Goal: Communication & Community: Answer question/provide support

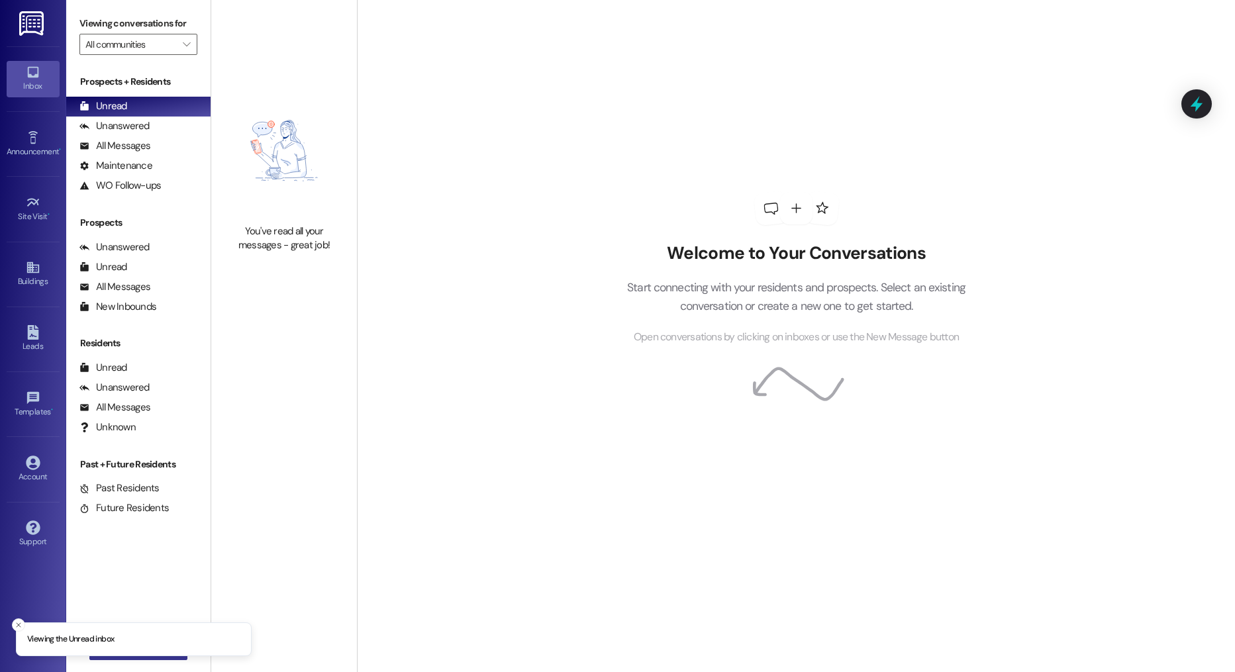
click at [146, 658] on button " New Message" at bounding box center [138, 649] width 98 height 21
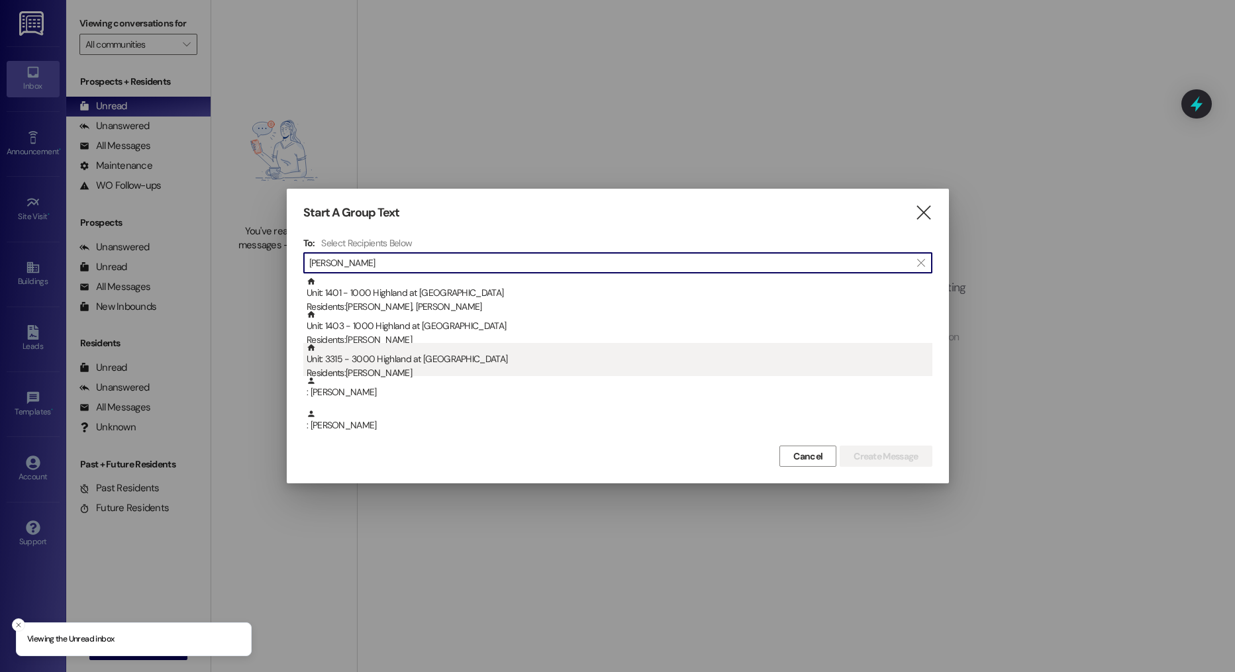
type input "sarah"
click at [428, 350] on div "Unit: 3315 - 3000 Highland at Spring Hill Residents: Sarah Agresta" at bounding box center [620, 362] width 626 height 38
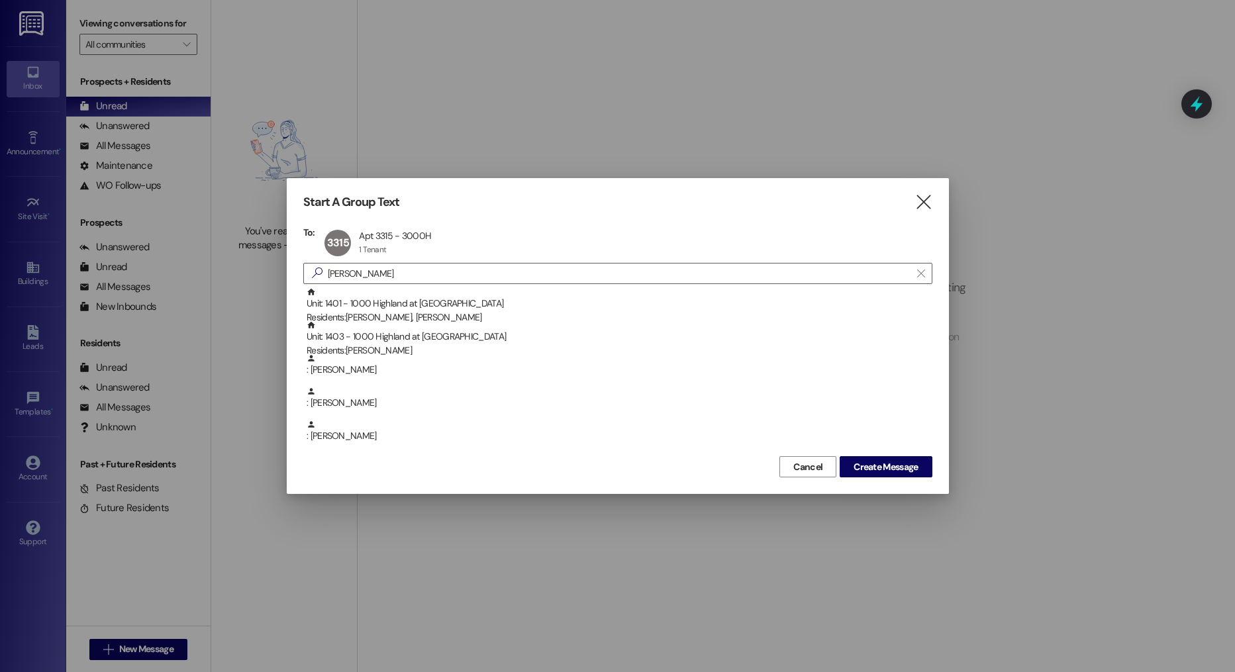
drag, startPoint x: 876, startPoint y: 467, endPoint x: 747, endPoint y: 511, distance: 136.1
click at [875, 468] on span "Create Message" at bounding box center [886, 467] width 64 height 14
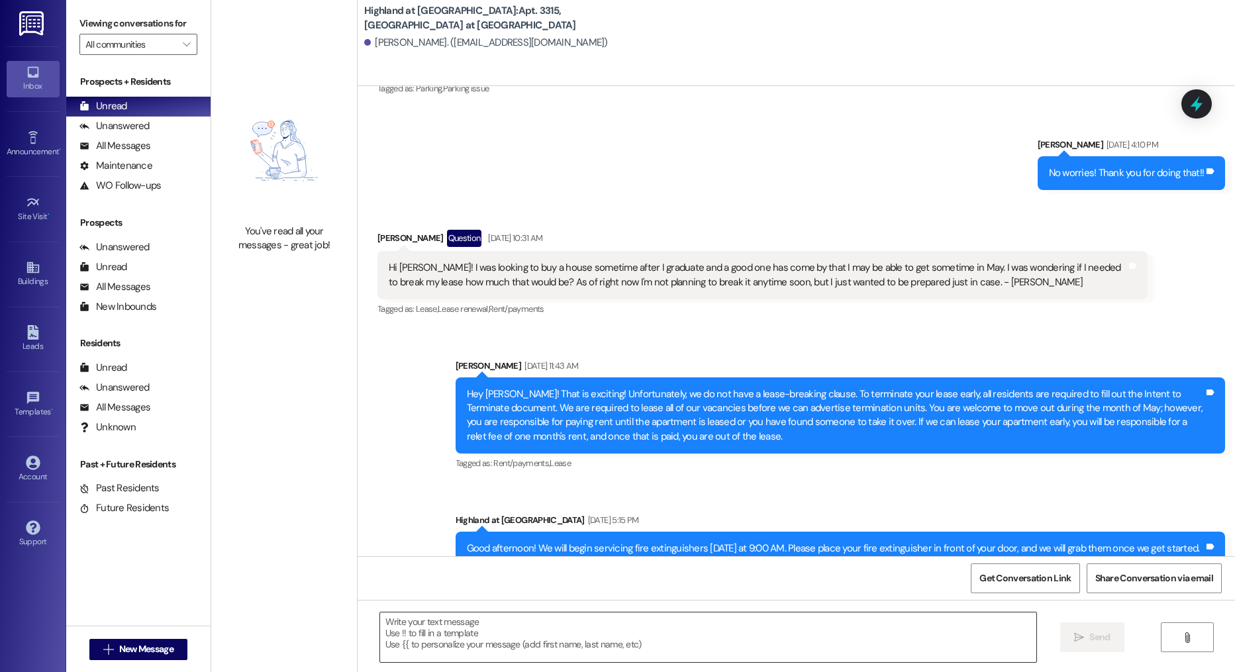
scroll to position [5509, 0]
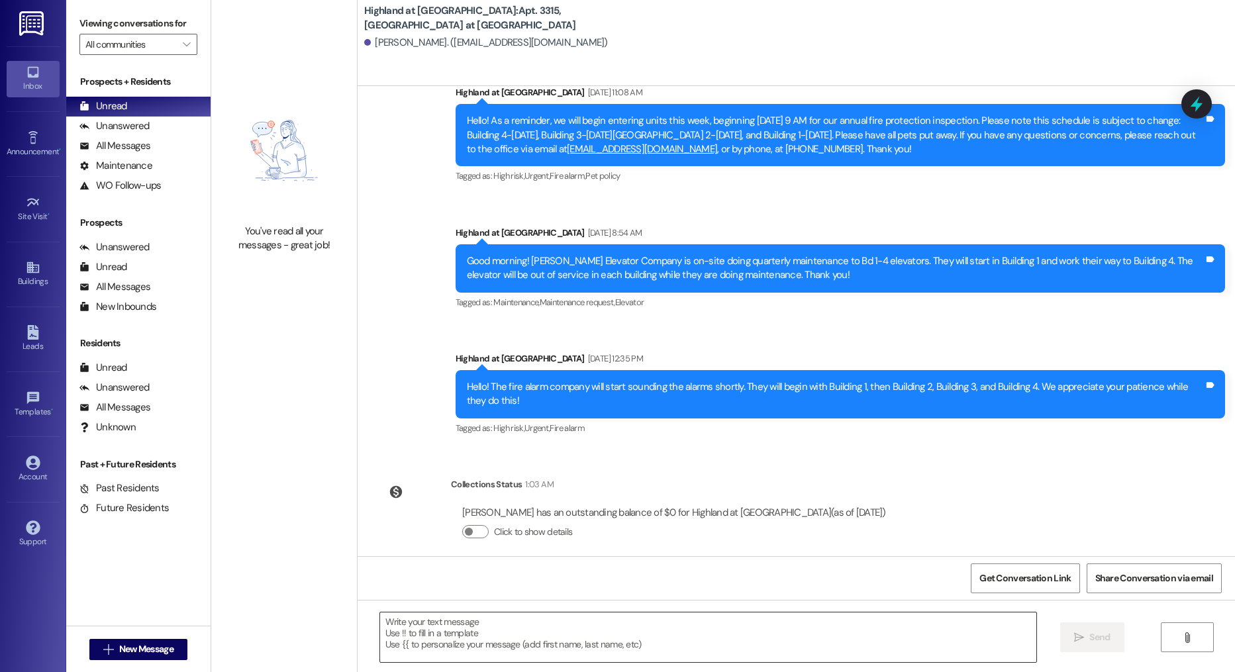
click at [578, 633] on textarea at bounding box center [708, 637] width 657 height 50
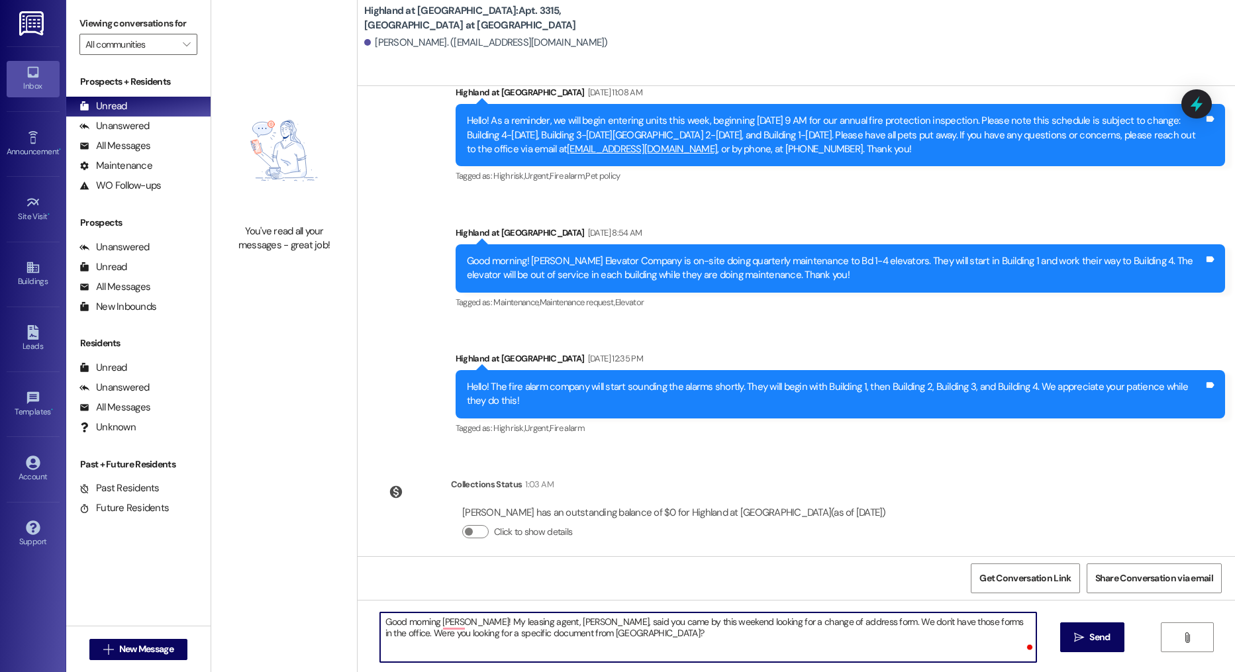
type textarea "Good morning Sarah! My leasing agent, Annie, said you came by this weekend look…"
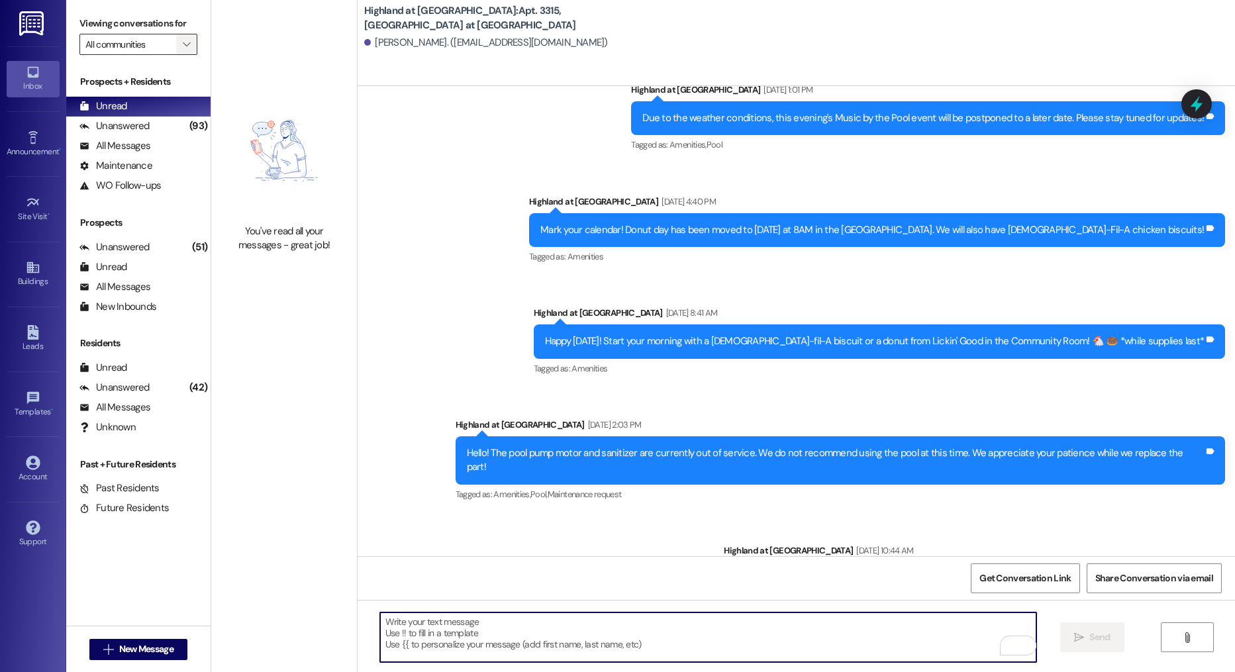
scroll to position [4955, 0]
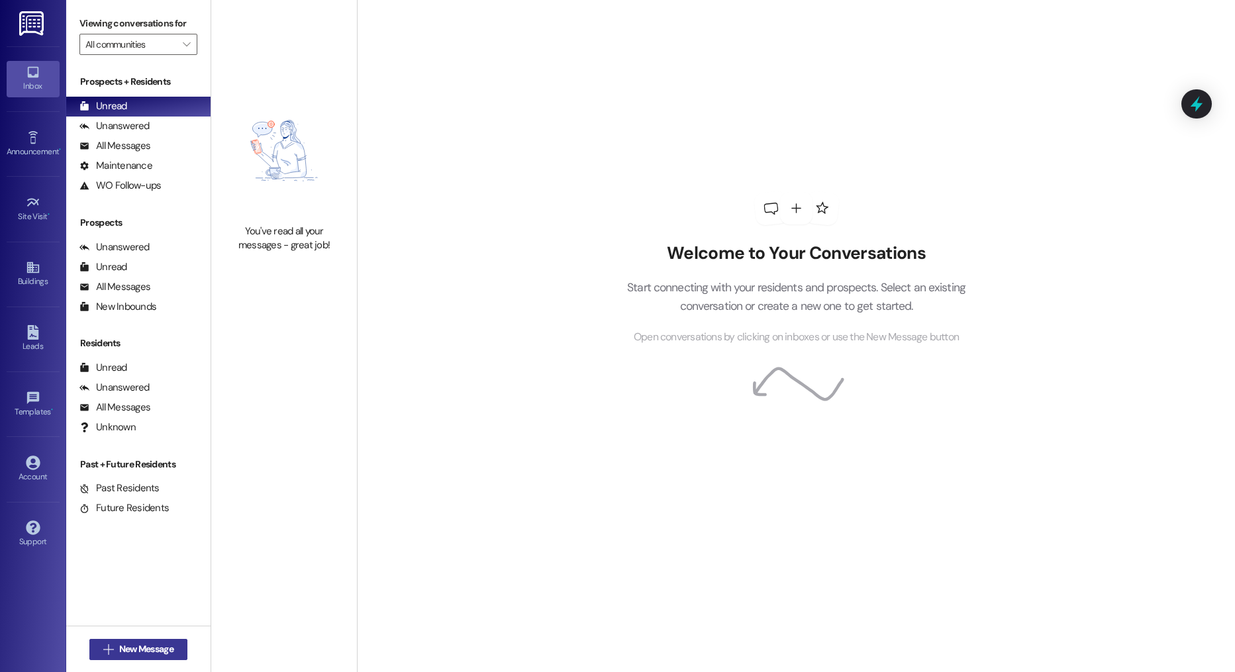
click at [135, 645] on span "New Message" at bounding box center [146, 649] width 54 height 14
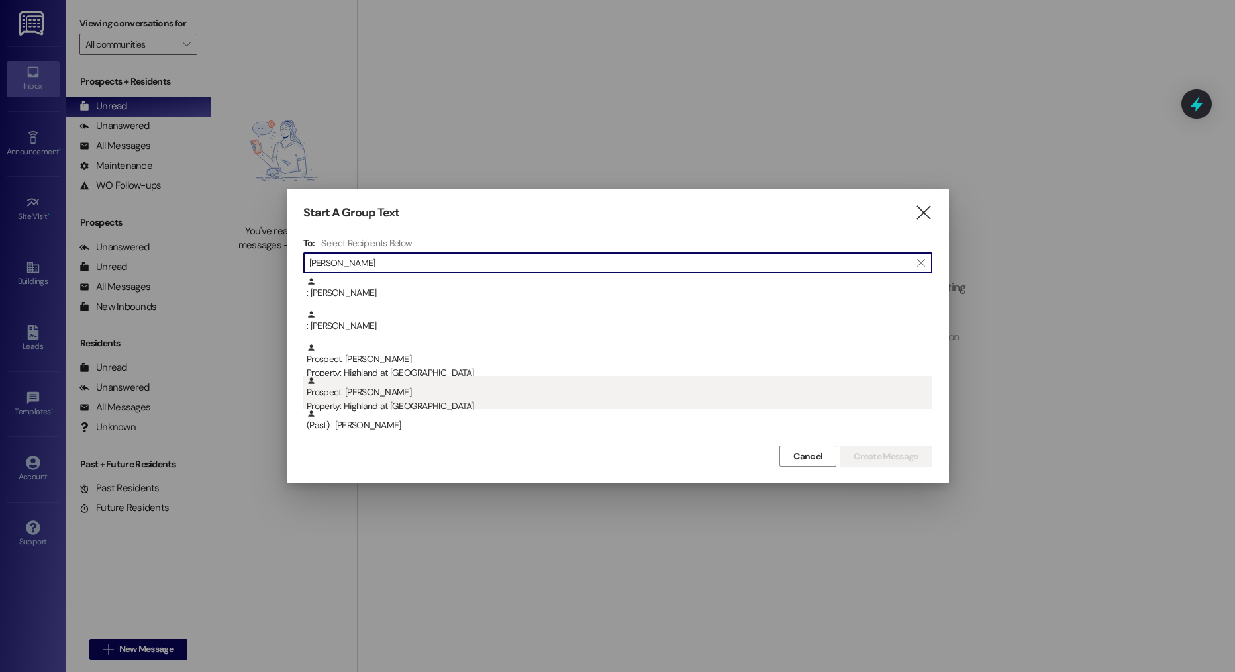
type input "brooke"
click at [430, 406] on div "Property: Highland at [GEOGRAPHIC_DATA]" at bounding box center [620, 406] width 626 height 14
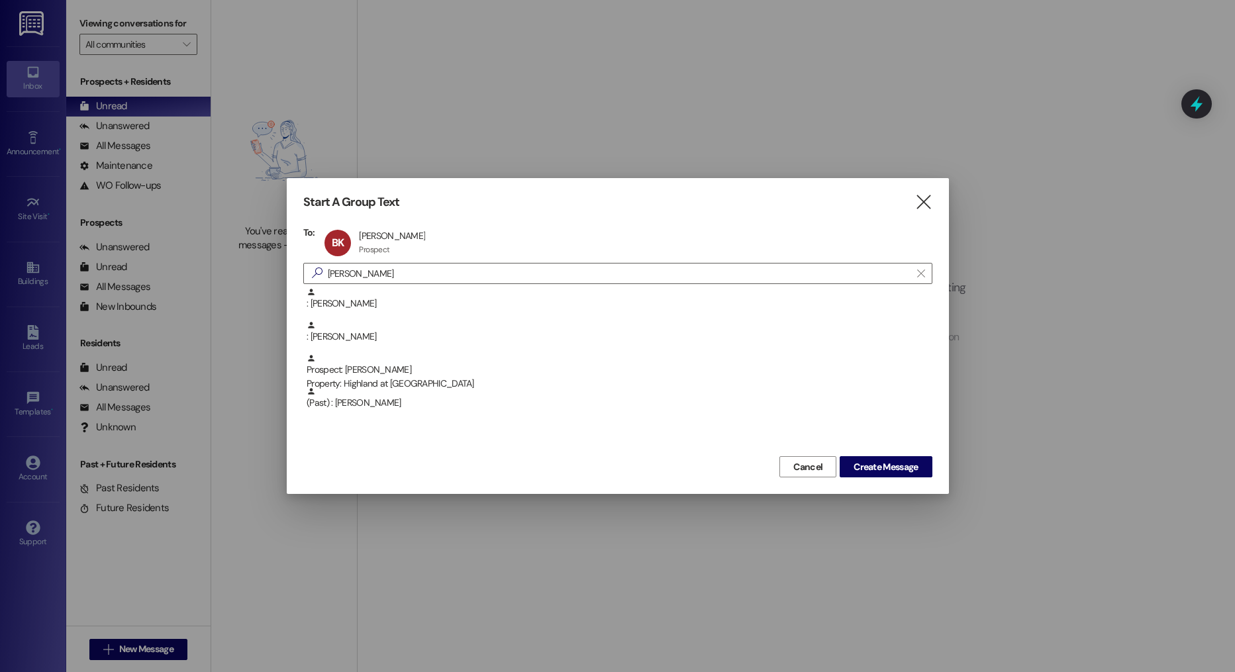
drag, startPoint x: 896, startPoint y: 457, endPoint x: 785, endPoint y: 501, distance: 118.9
click at [896, 457] on button "Create Message" at bounding box center [886, 466] width 92 height 21
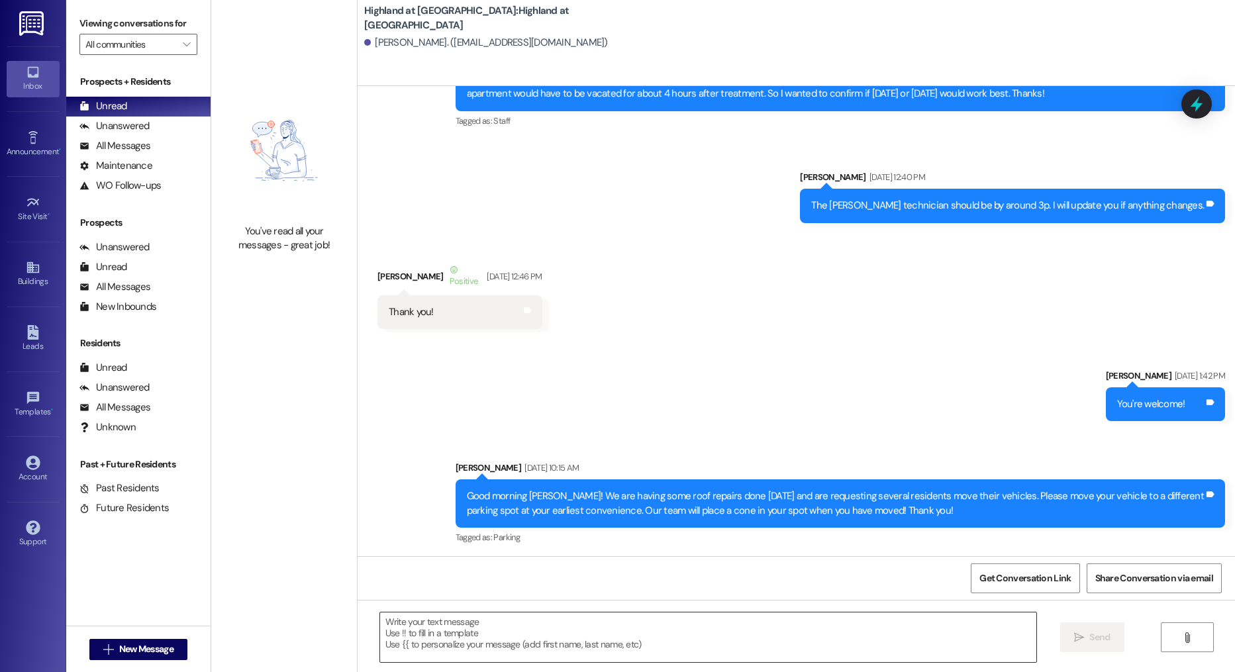
click at [438, 638] on textarea at bounding box center [708, 637] width 657 height 50
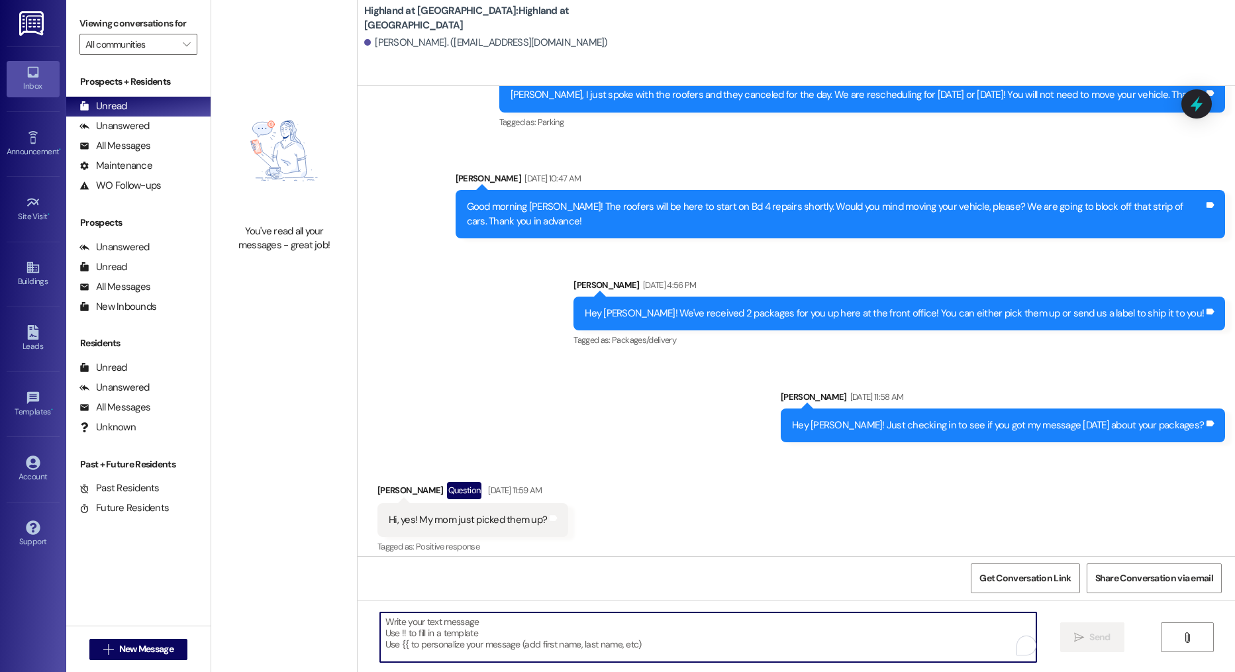
scroll to position [1075, 0]
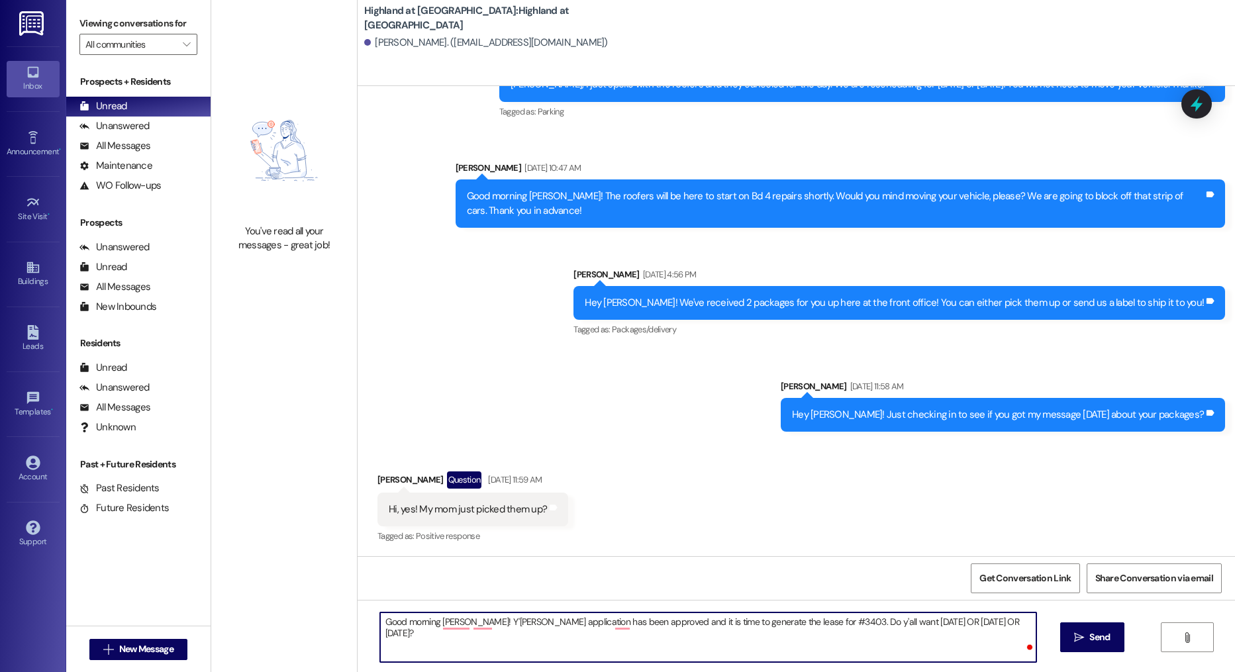
type textarea "Good morning Brooke! Y'alls application has been approved and it is time to gen…"
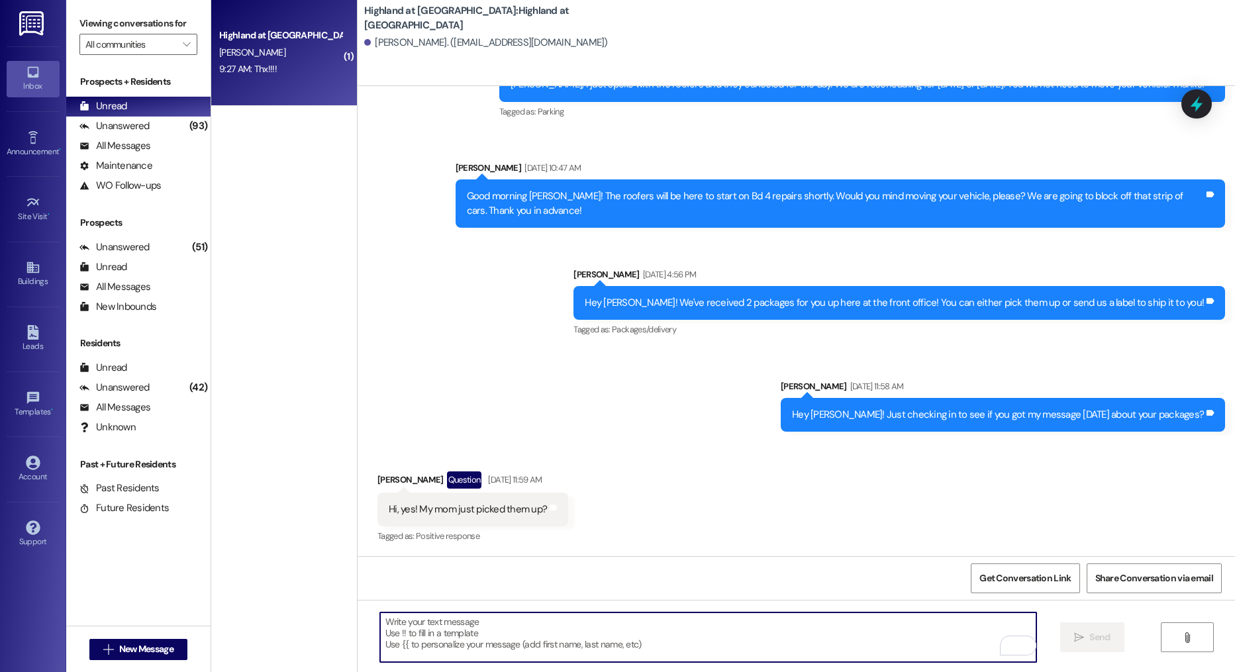
click at [280, 48] on div "C. Hinds" at bounding box center [280, 52] width 125 height 17
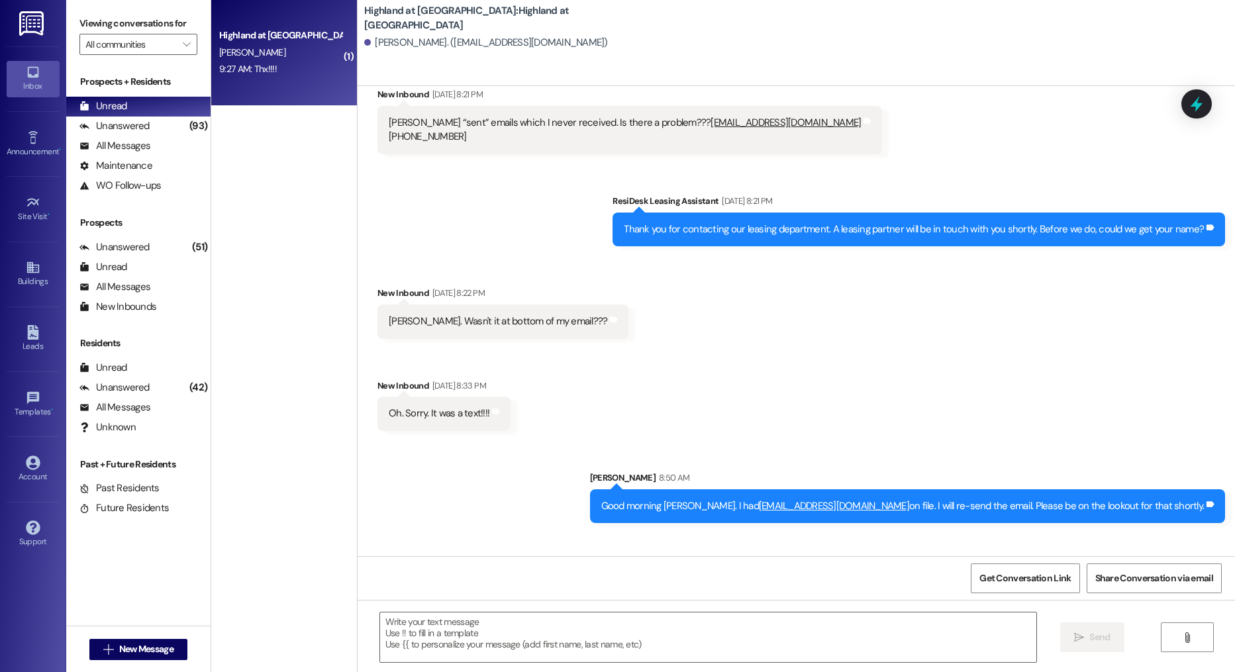
scroll to position [220, 0]
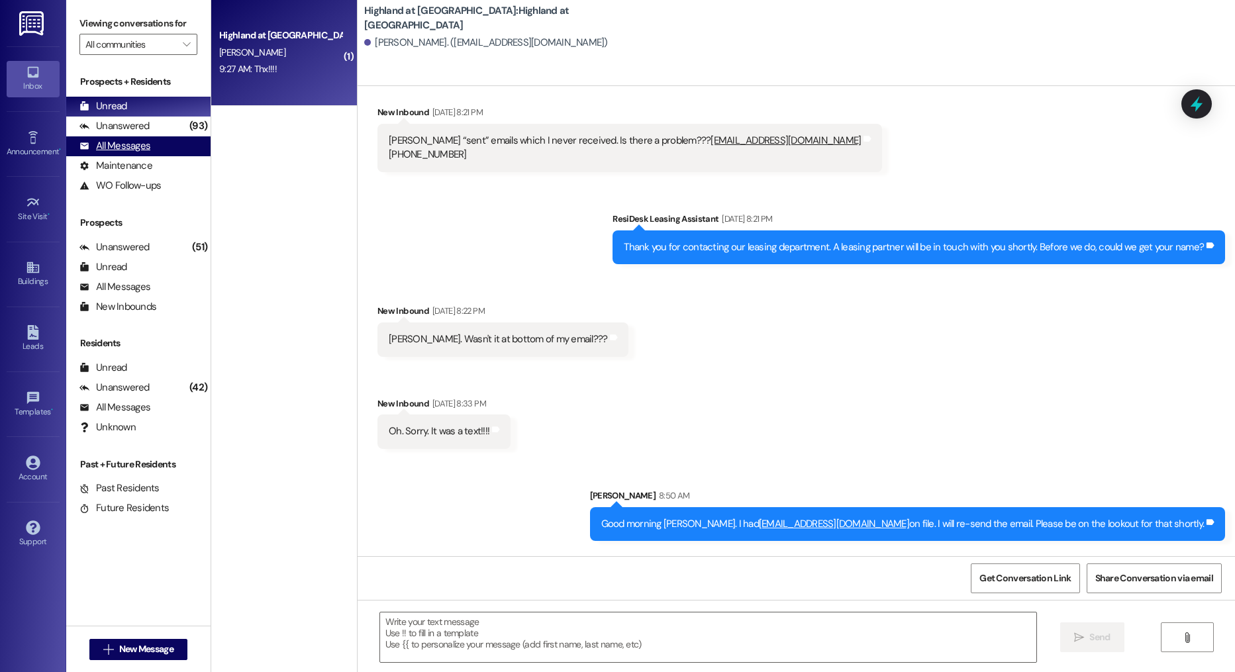
click at [174, 154] on div "All Messages (undefined)" at bounding box center [138, 146] width 144 height 20
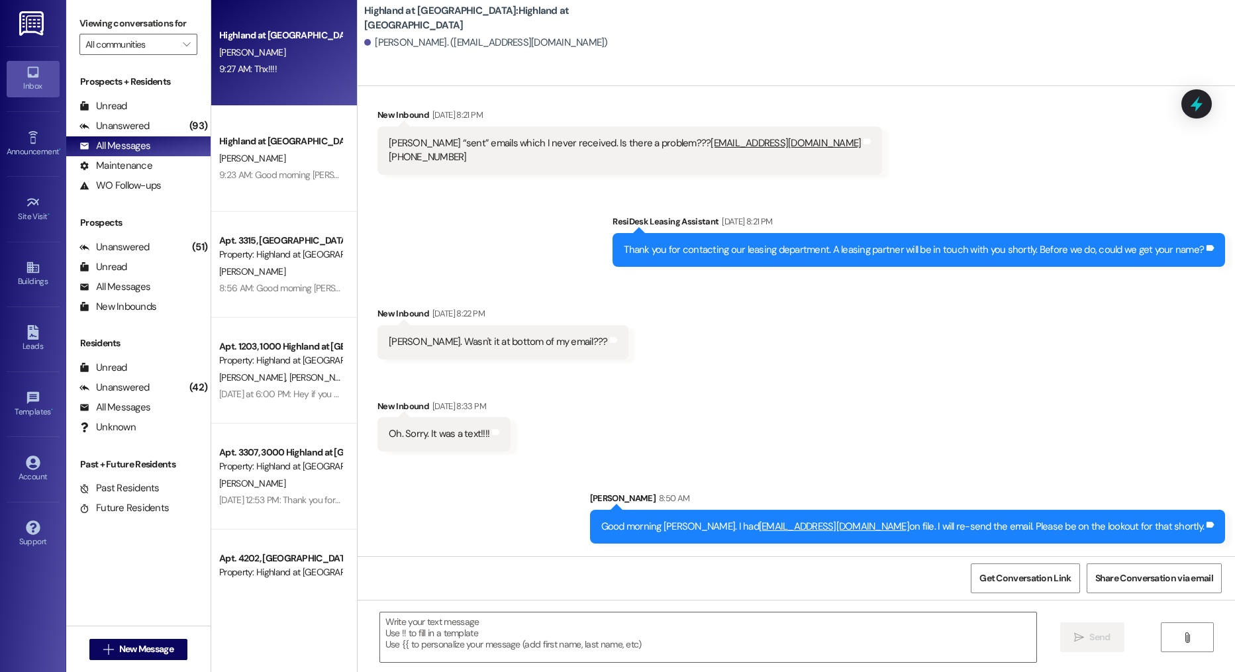
scroll to position [307, 0]
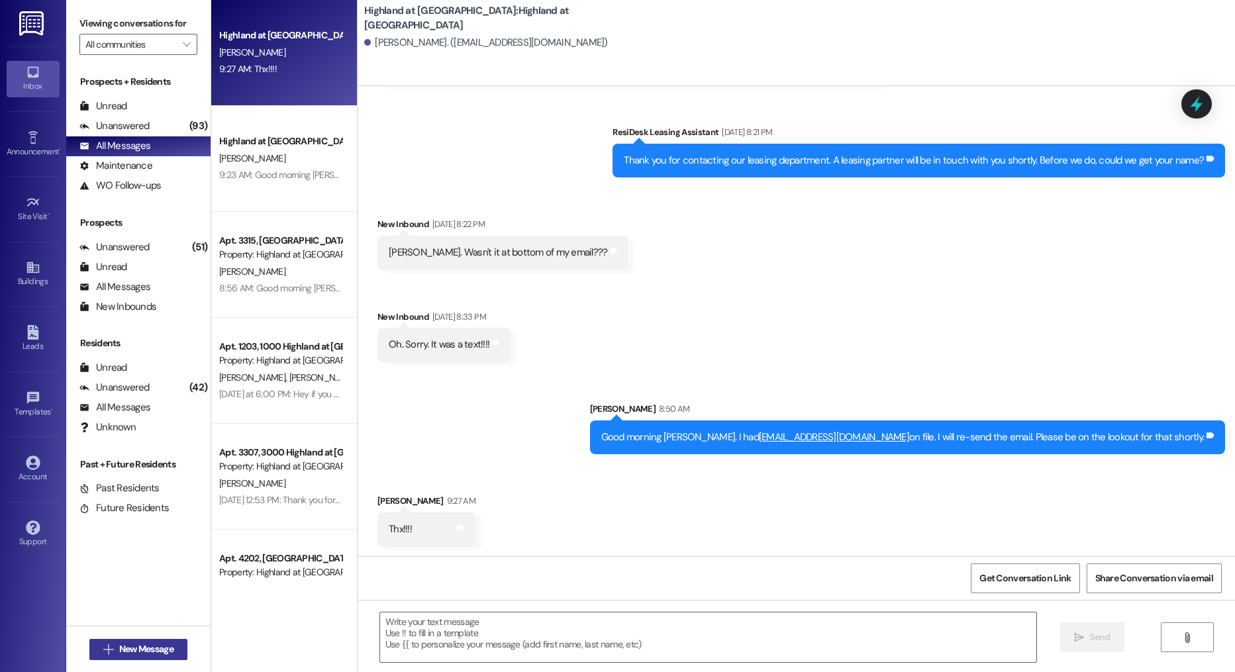
click at [170, 656] on span "New Message" at bounding box center [147, 649] width 60 height 14
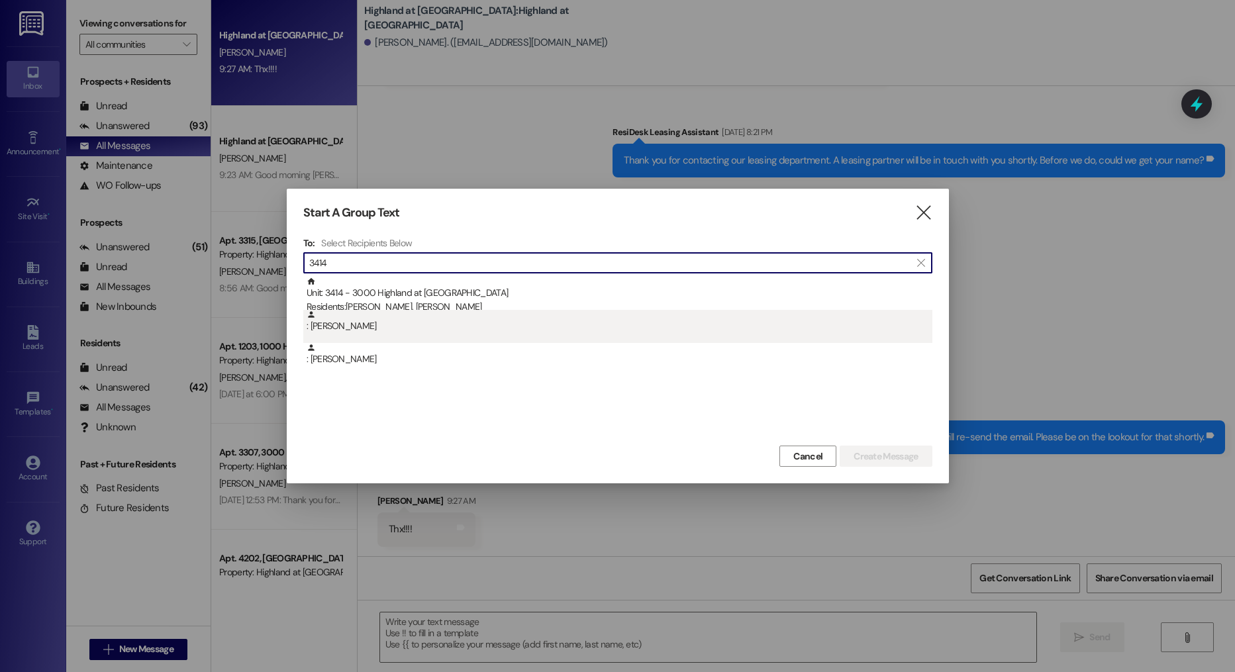
type input "3414"
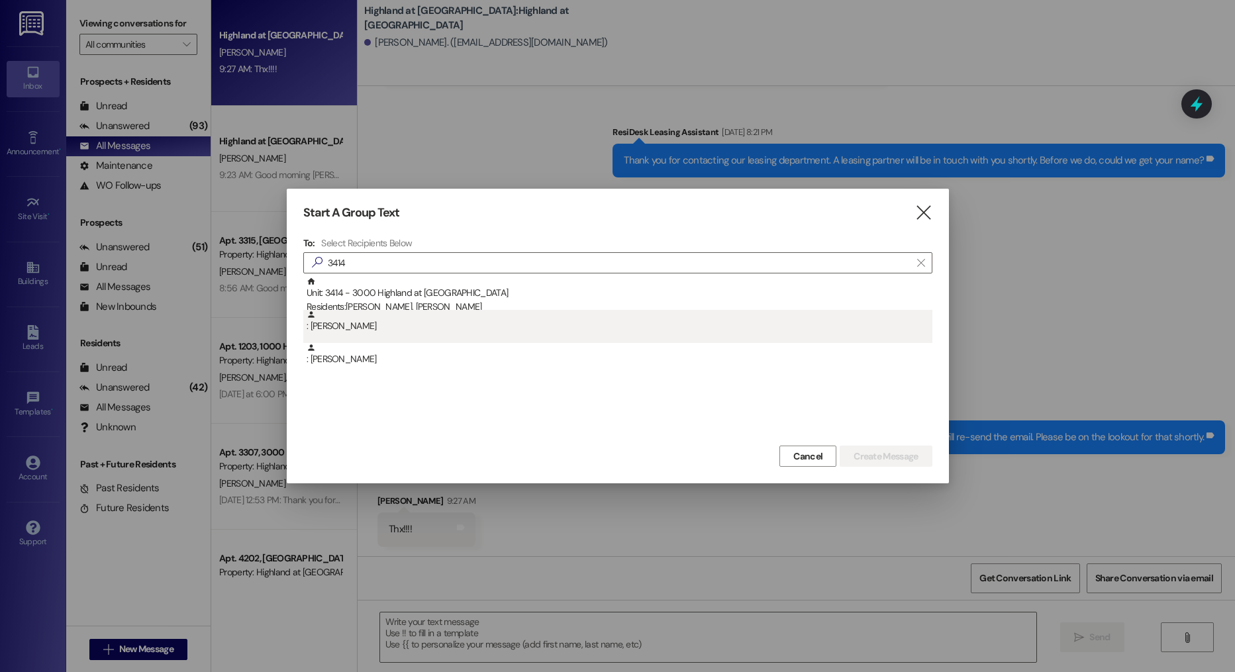
click at [496, 310] on div ": Charles Yi" at bounding box center [620, 321] width 626 height 23
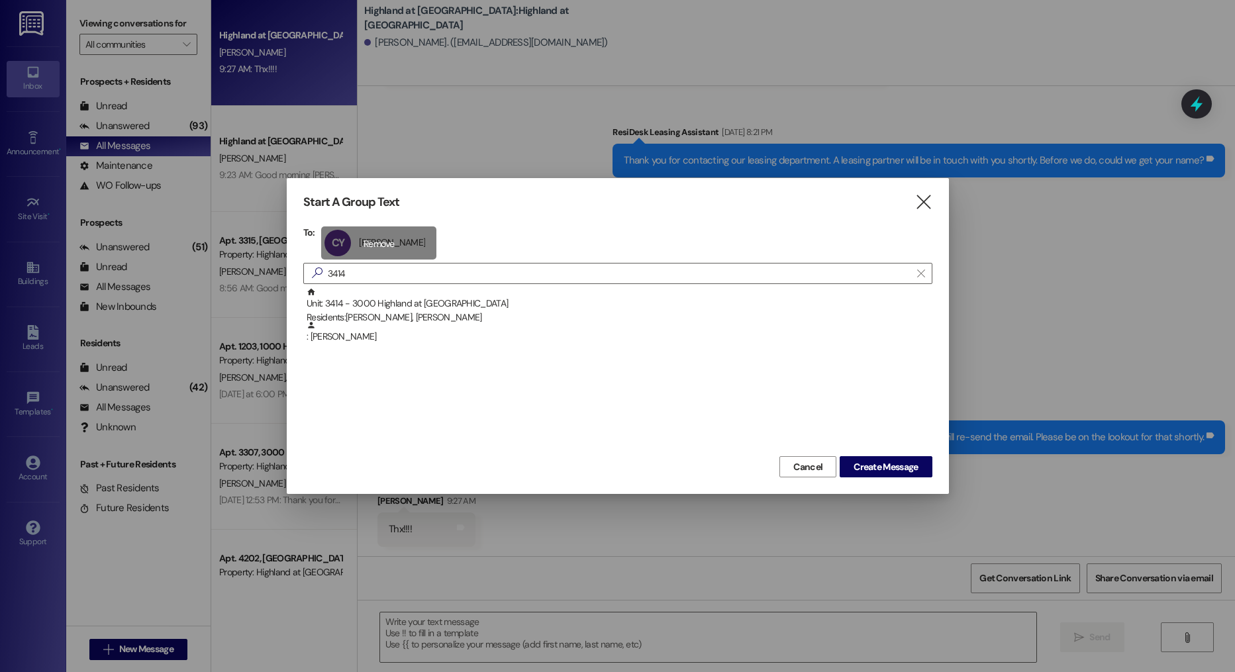
click at [377, 253] on div "CY Charles Yi Charles Yi click to remove" at bounding box center [378, 242] width 115 height 33
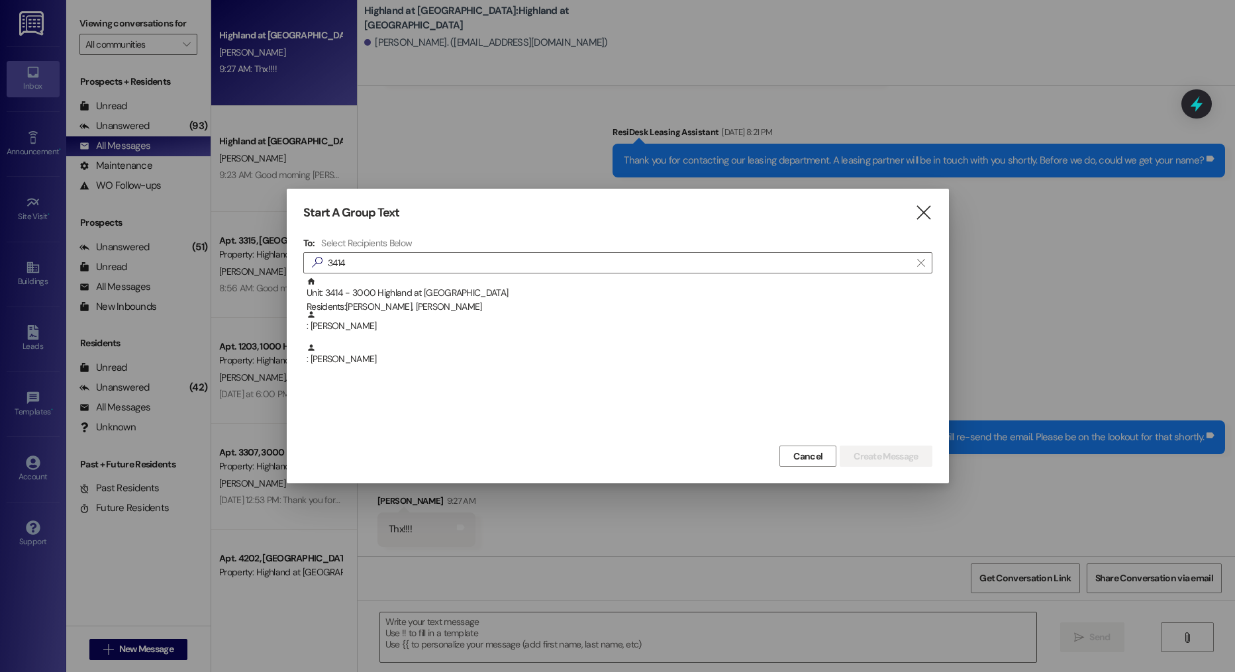
click at [391, 285] on div "Unit: 3414 - 3000 Highland at Spring Hill Residents: Stephanie Ng, Charles Yi" at bounding box center [620, 296] width 626 height 38
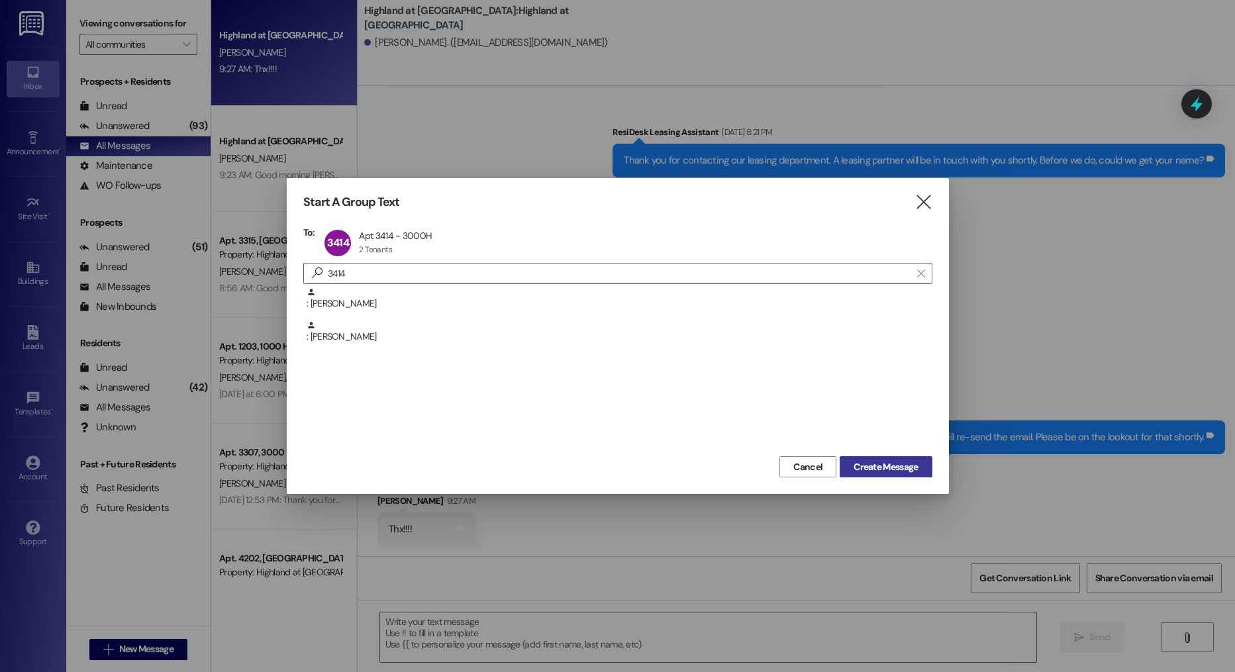
click at [871, 463] on span "Create Message" at bounding box center [886, 467] width 64 height 14
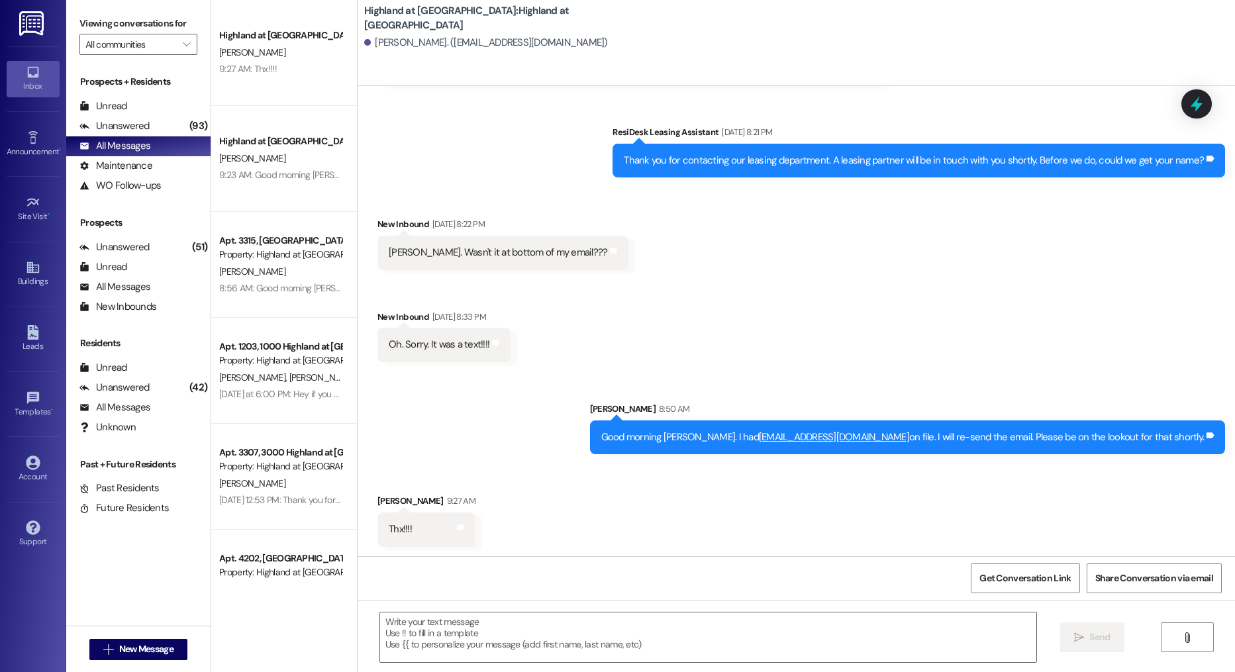
drag, startPoint x: 520, startPoint y: 632, endPoint x: 615, endPoint y: 583, distance: 106.3
click at [520, 632] on textarea at bounding box center [708, 637] width 657 height 50
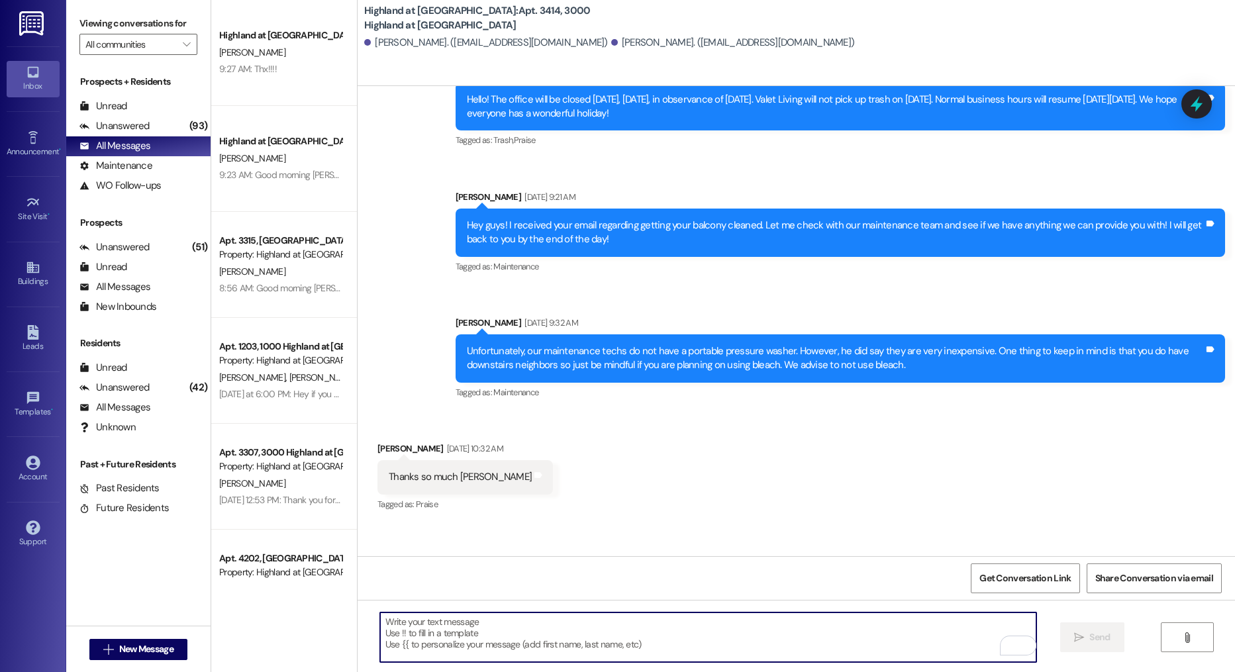
scroll to position [16740, 0]
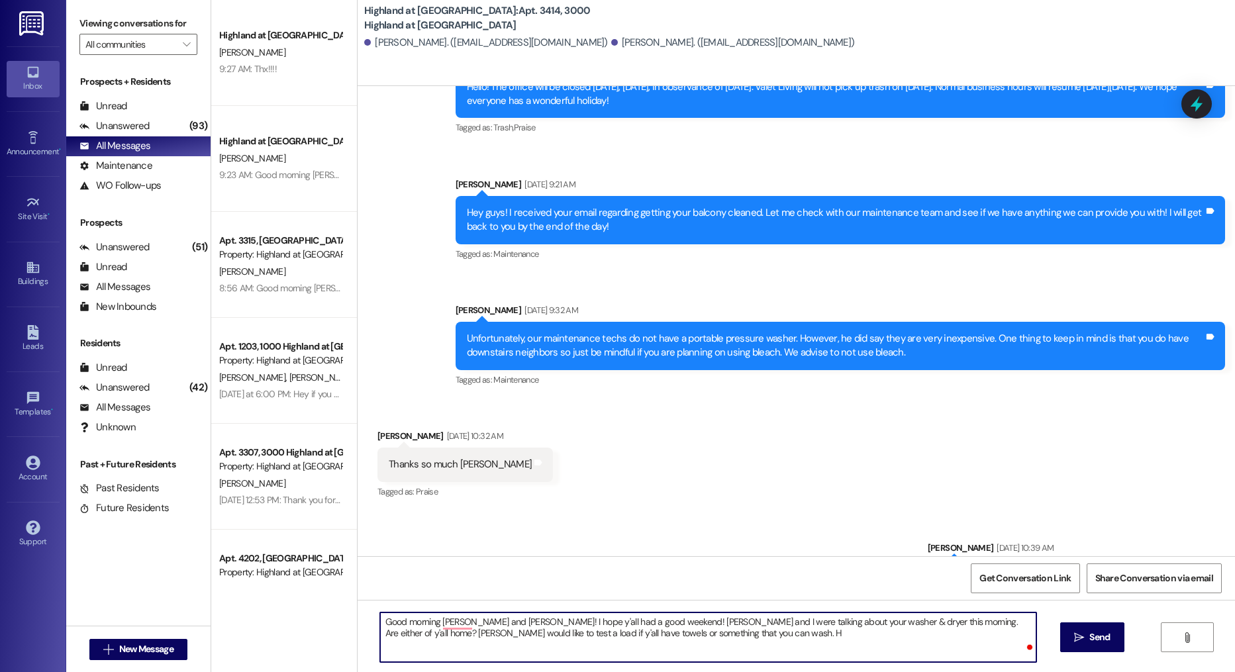
type textarea "Good morning Charles and Stephanie! I hope y'all had a good weekend! Frank and …"
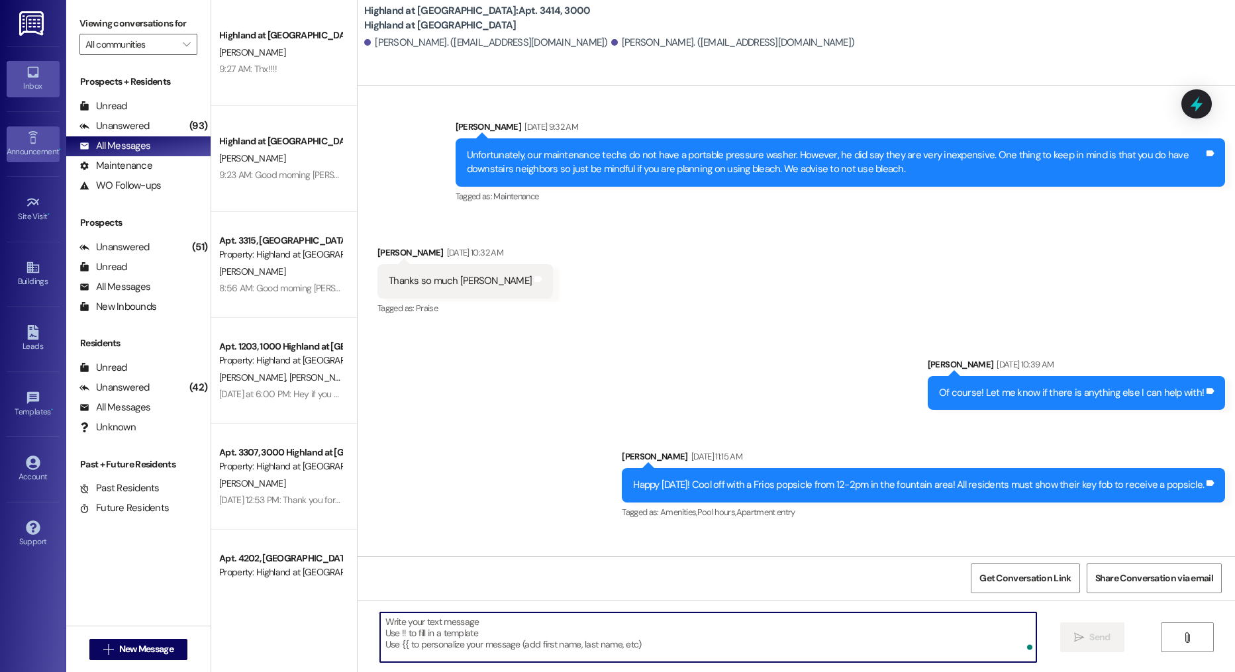
scroll to position [17170, 0]
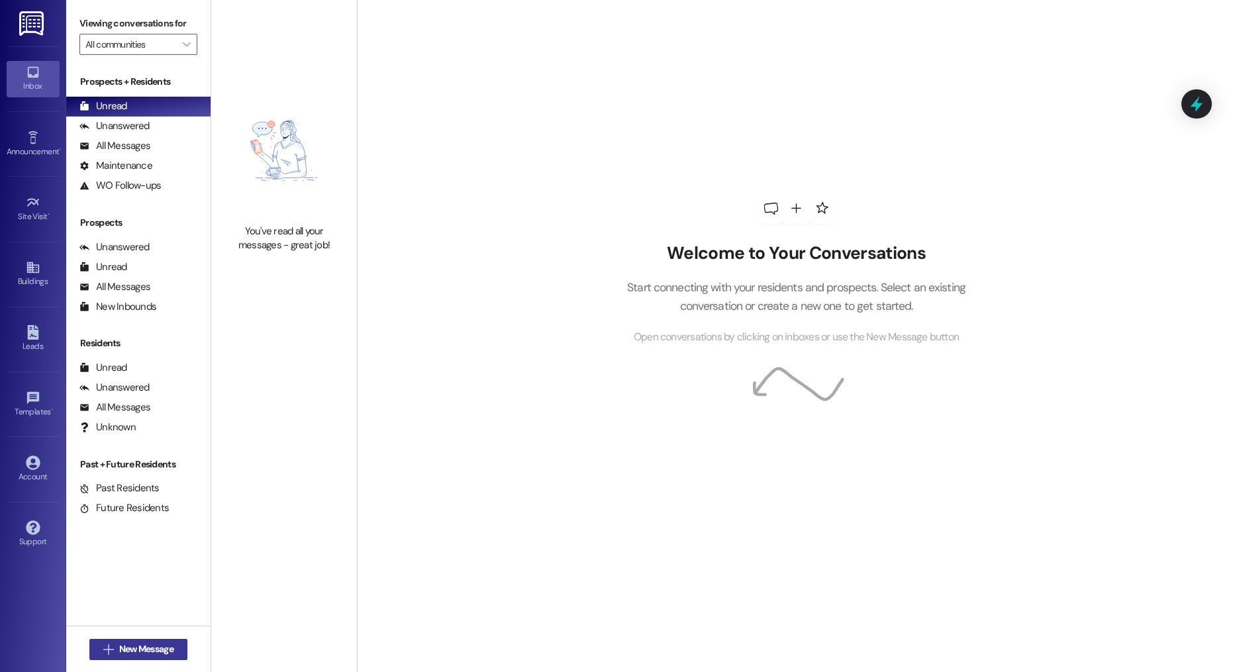
click at [137, 650] on span "New Message" at bounding box center [146, 649] width 54 height 14
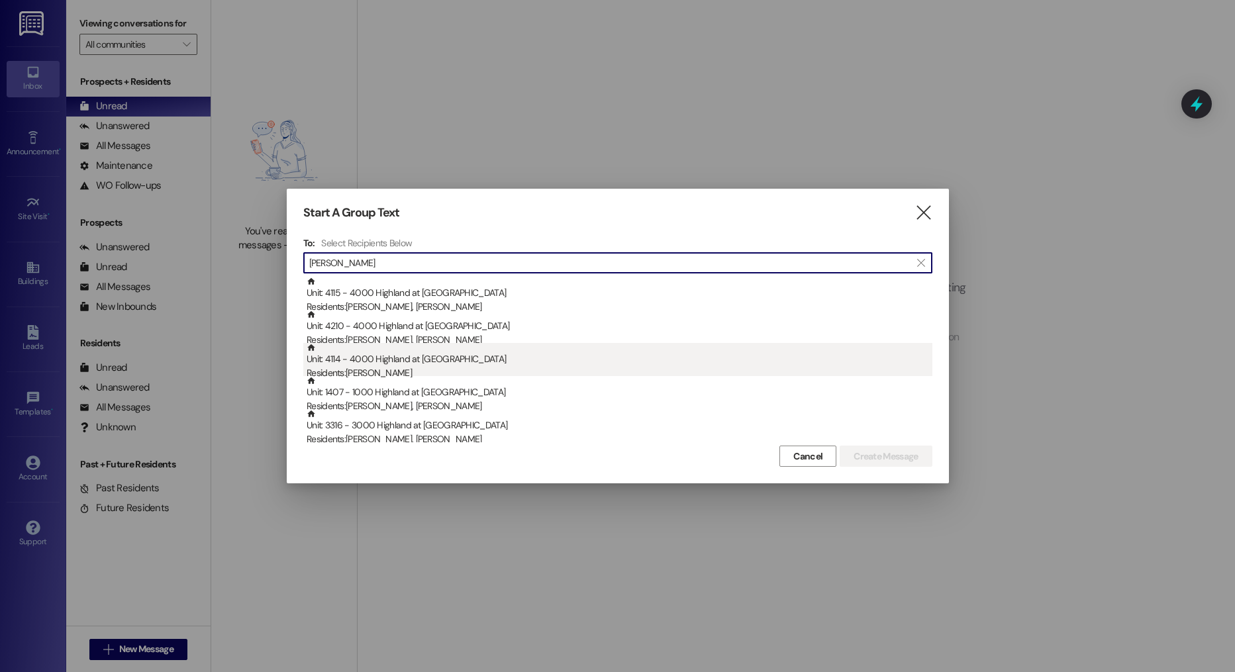
type input "[PERSON_NAME]"
click at [416, 370] on div "Residents: [PERSON_NAME]" at bounding box center [620, 373] width 626 height 14
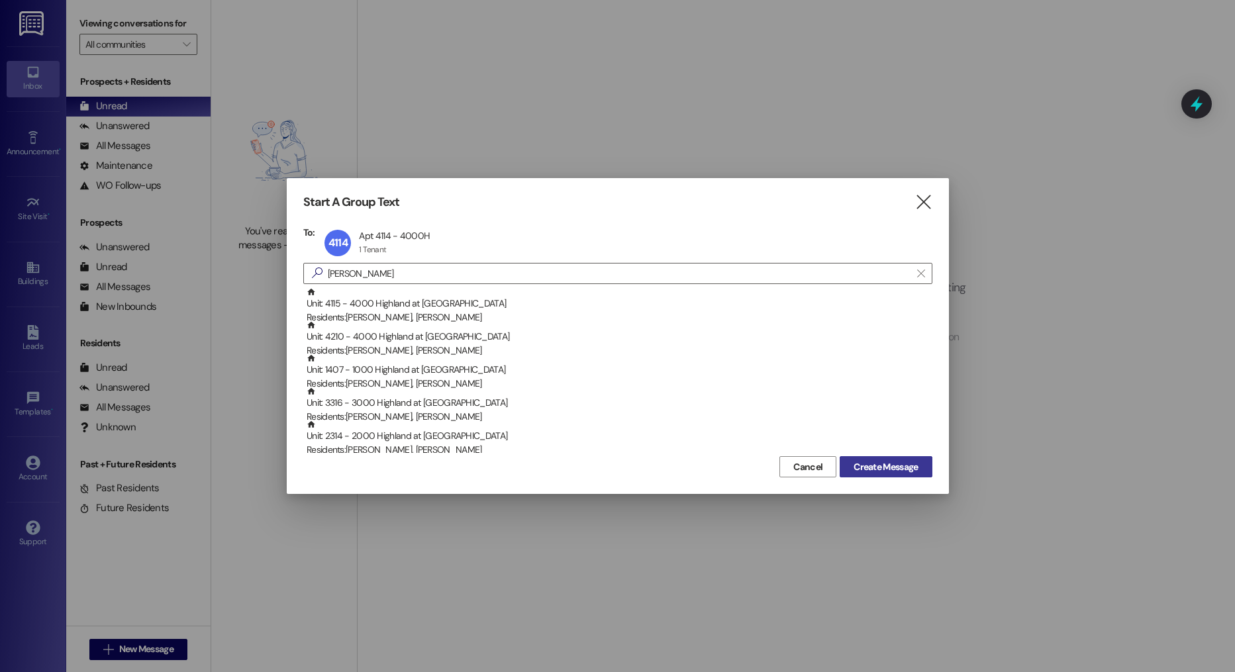
click at [898, 457] on button "Create Message" at bounding box center [886, 466] width 92 height 21
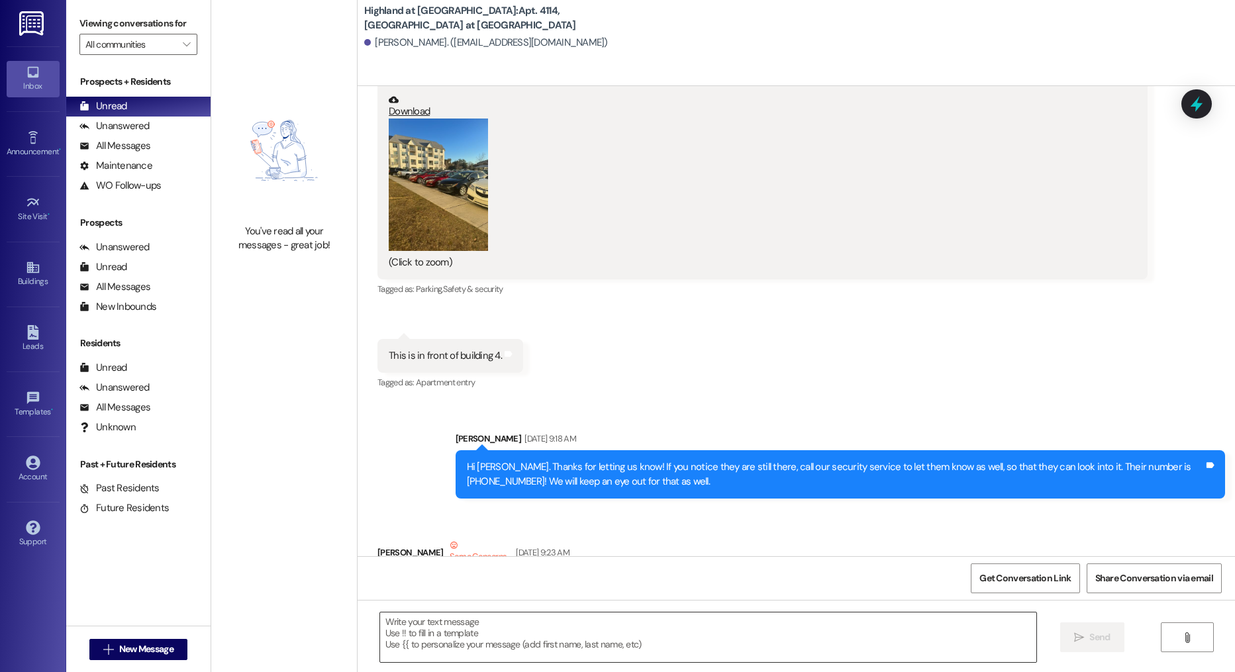
click at [428, 636] on textarea at bounding box center [708, 637] width 657 height 50
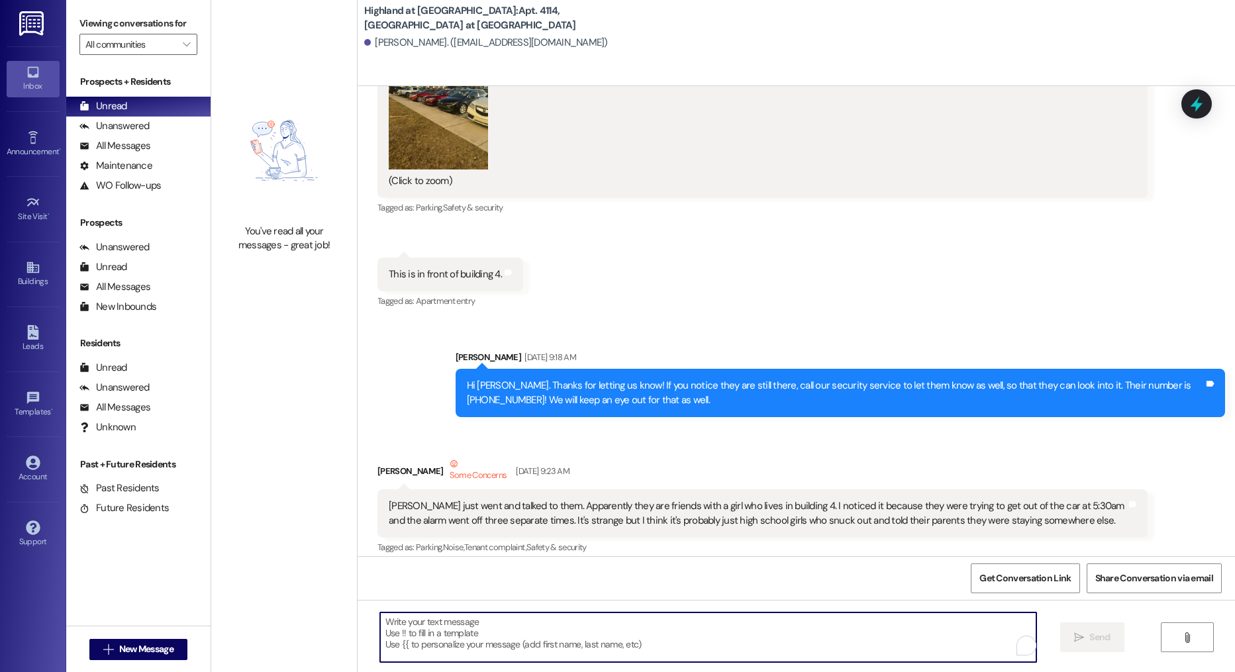
scroll to position [722, 0]
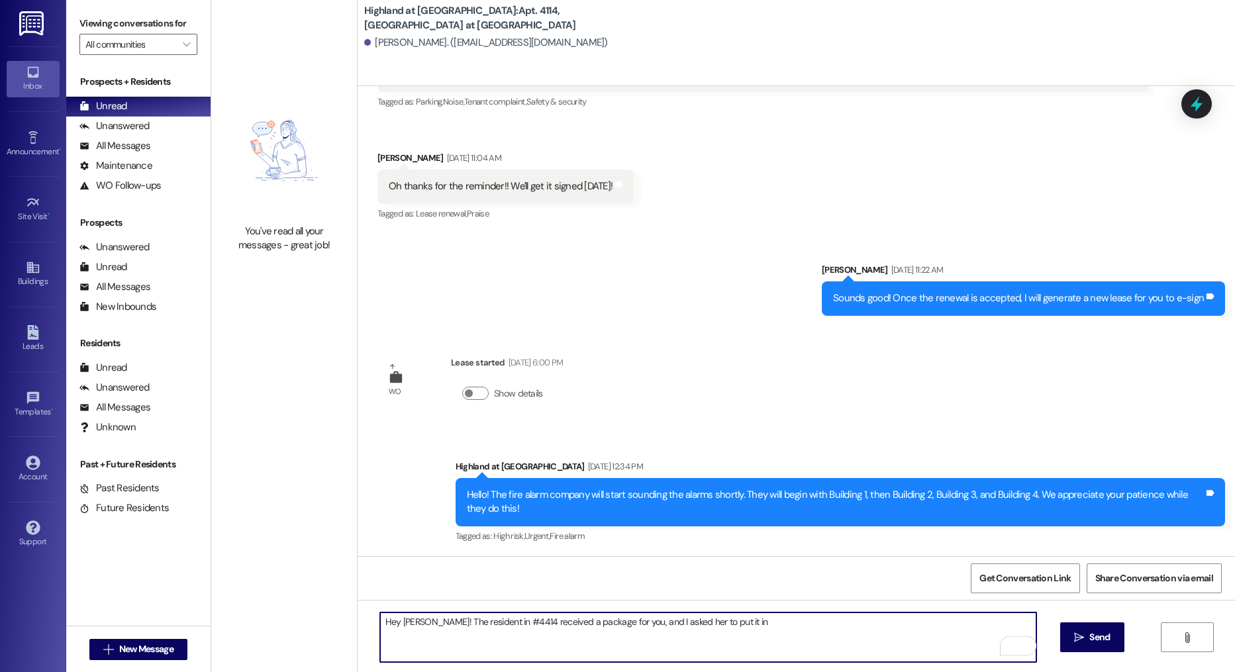
click at [542, 626] on textarea "Hey Anna! The resident in #4414 received a package for you, and I asked her to …" at bounding box center [708, 637] width 657 height 50
click at [775, 630] on textarea "Hey Anna! The resident in #4414 received an Amazon package for you, and I asked…" at bounding box center [708, 637] width 657 height 50
type textarea "Hey Anna! The resident in #4414 received an Amazon package for you, and I asked…"
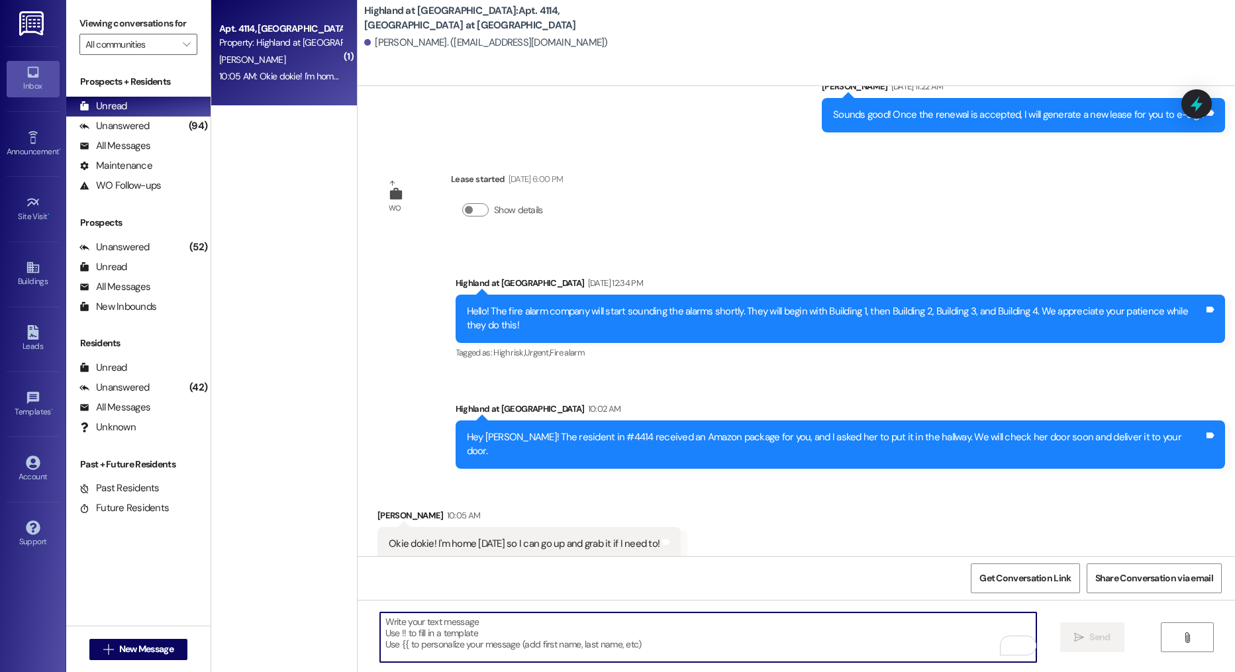
scroll to position [906, 0]
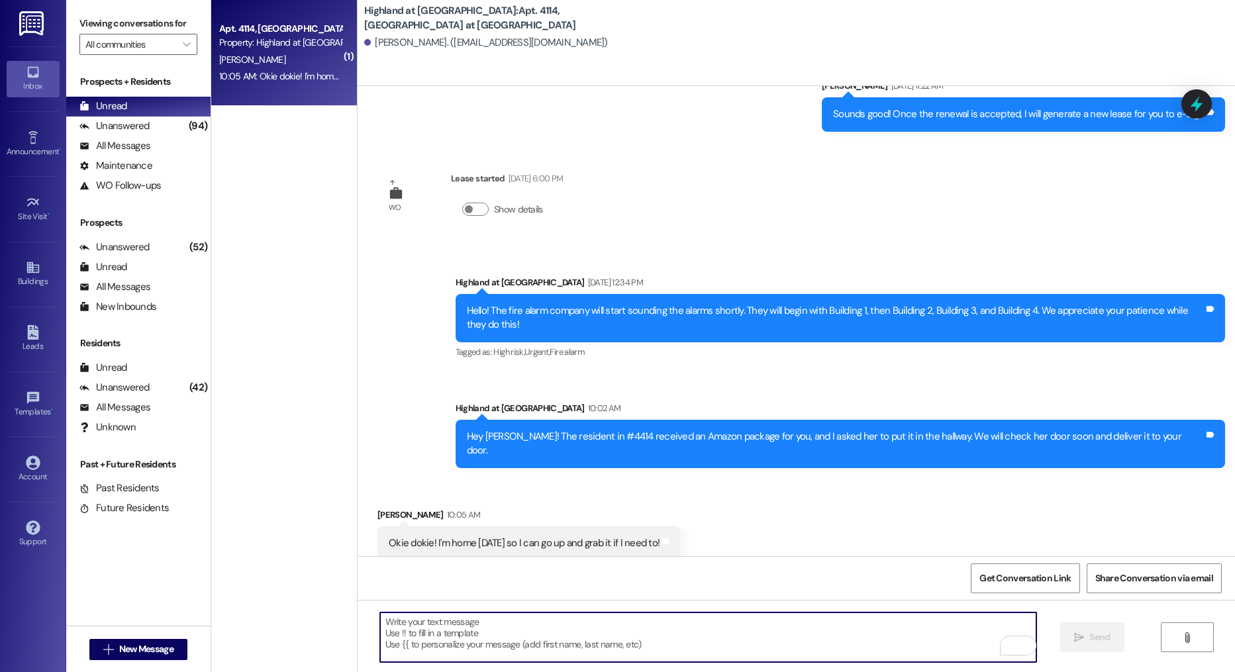
click at [493, 612] on textarea "To enrich screen reader interactions, please activate Accessibility in Grammarl…" at bounding box center [708, 637] width 657 height 50
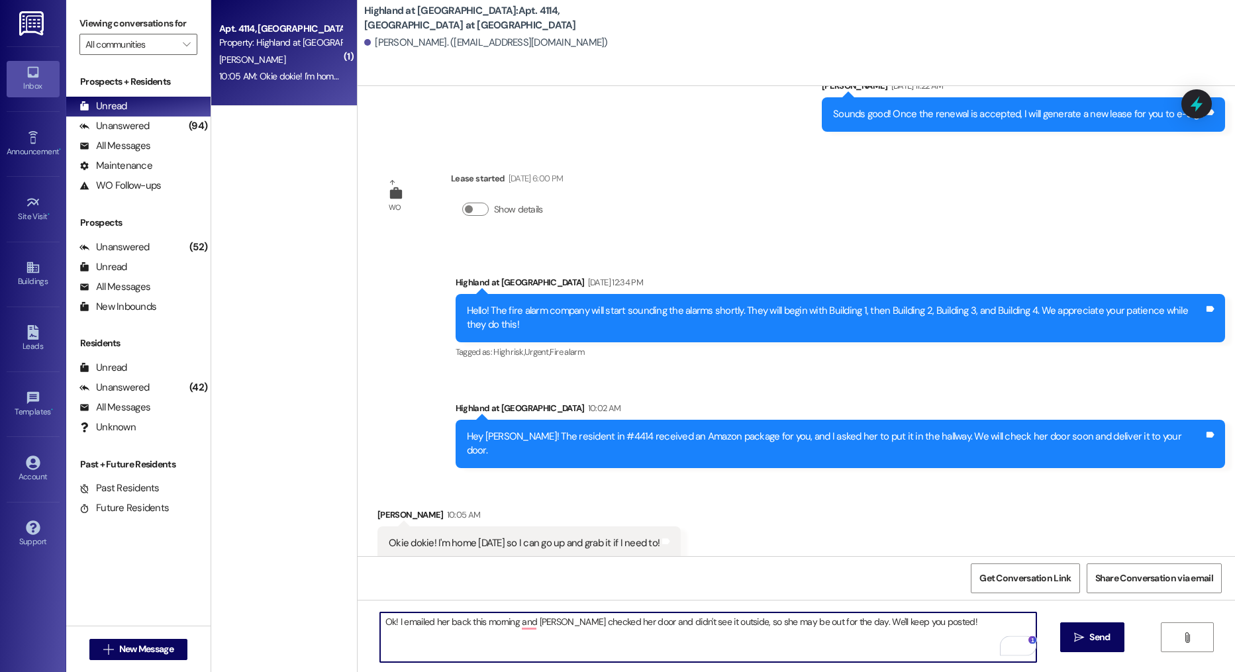
type textarea "Ok! I emailed her back this morning, and Annie checked her door and didn't see …"
click at [723, 642] on textarea "Ok! I emailed her back this morning, and Annie checked her door and didn't see …" at bounding box center [708, 637] width 657 height 50
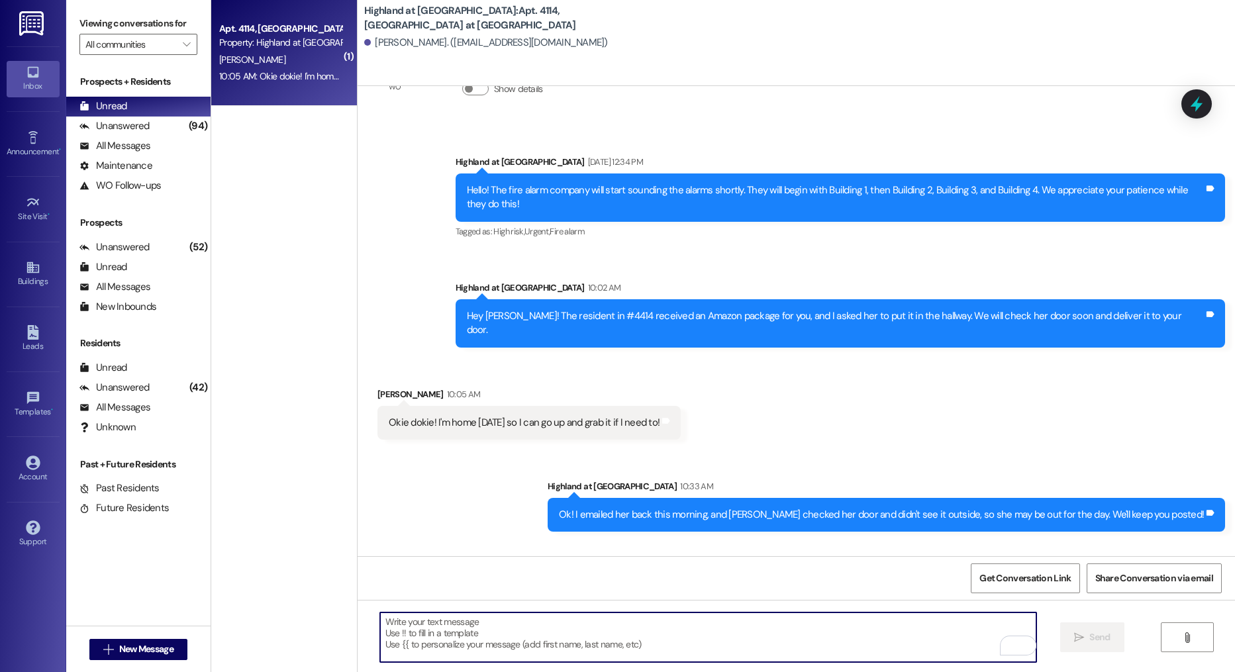
scroll to position [1090, 0]
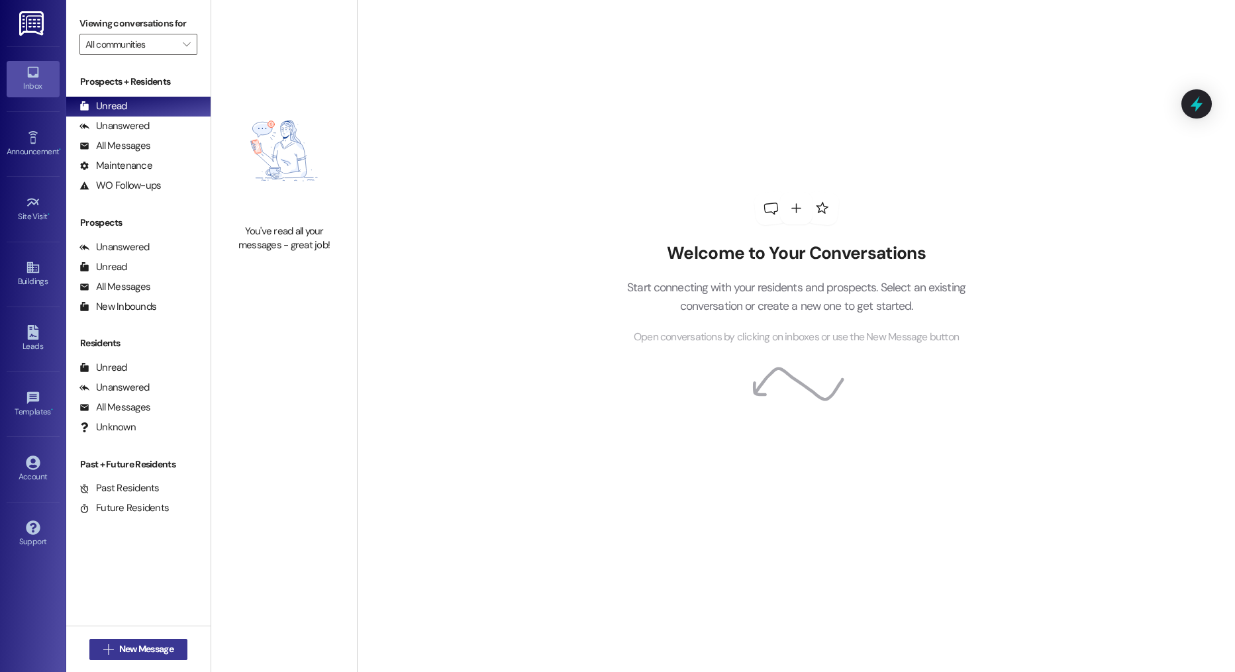
click at [144, 650] on span "New Message" at bounding box center [146, 649] width 54 height 14
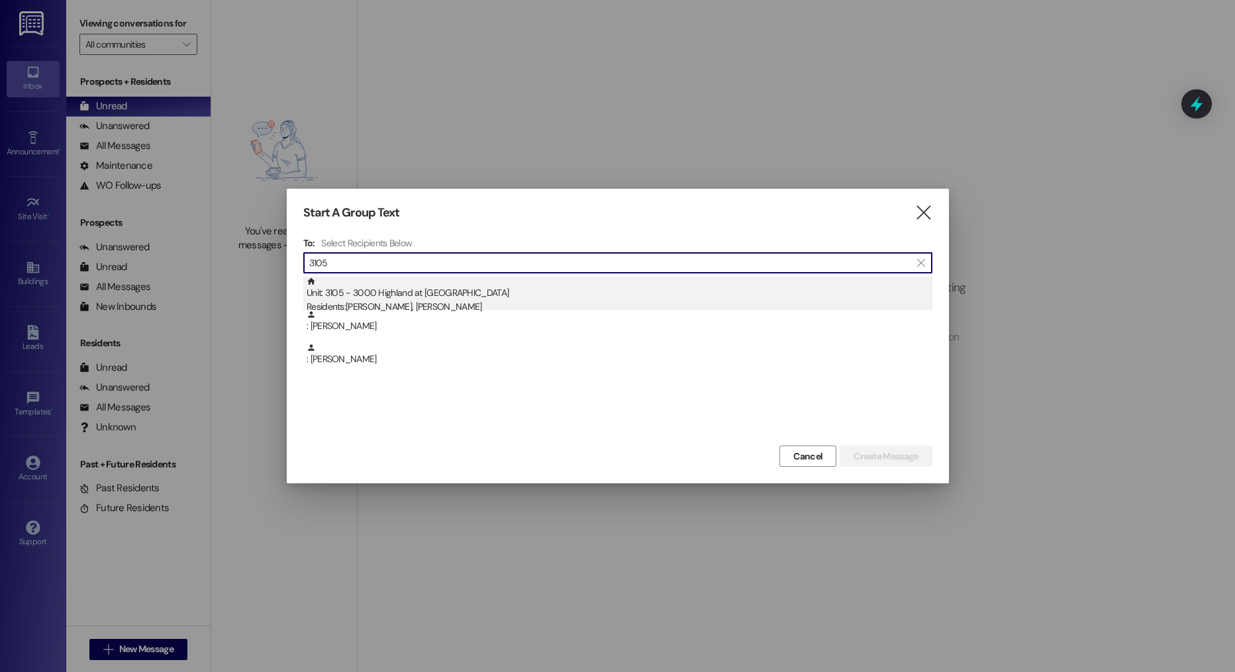
type input "3105"
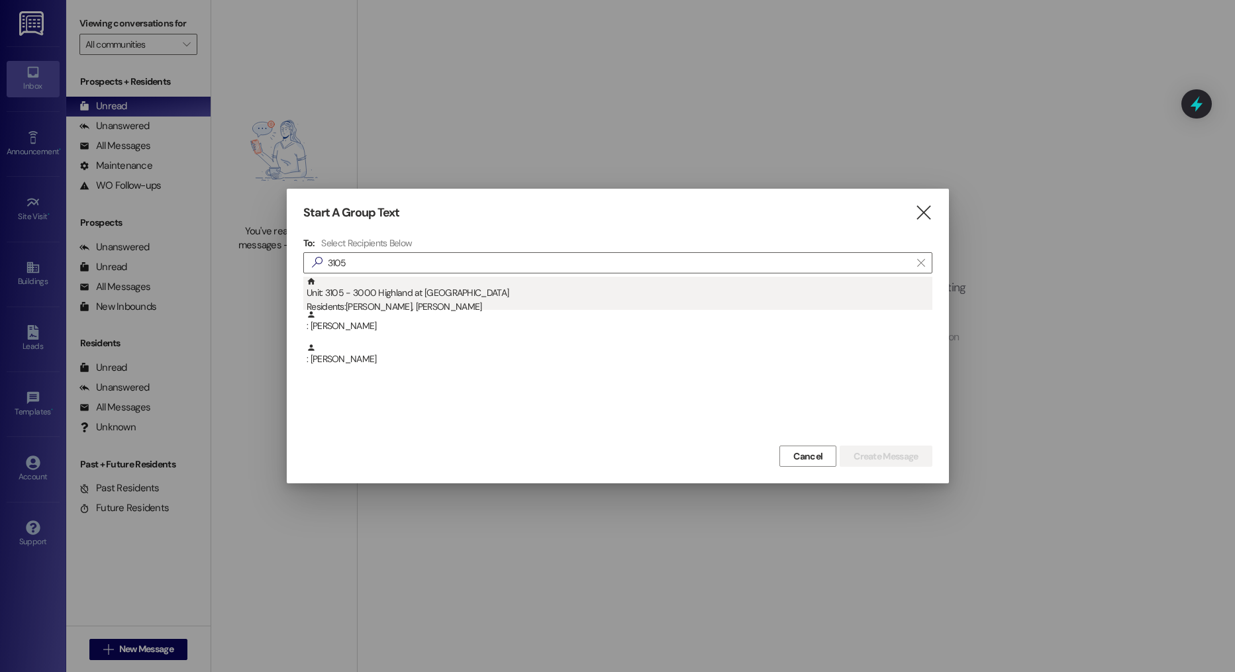
click at [418, 299] on div "Unit: 3105 - 3000 Highland at Spring Hill Residents: Rosemary Bryan, Phillip Ga…" at bounding box center [620, 296] width 626 height 38
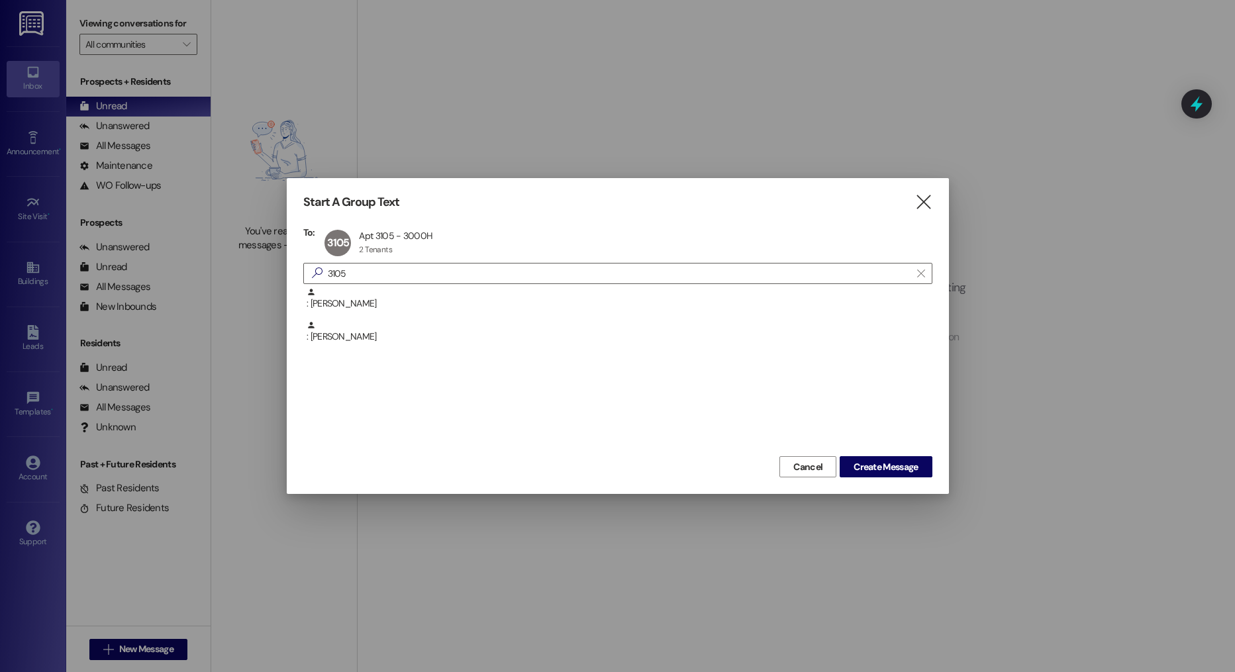
drag, startPoint x: 917, startPoint y: 463, endPoint x: 836, endPoint y: 260, distance: 218.4
click at [918, 463] on span "Create Message" at bounding box center [886, 467] width 64 height 14
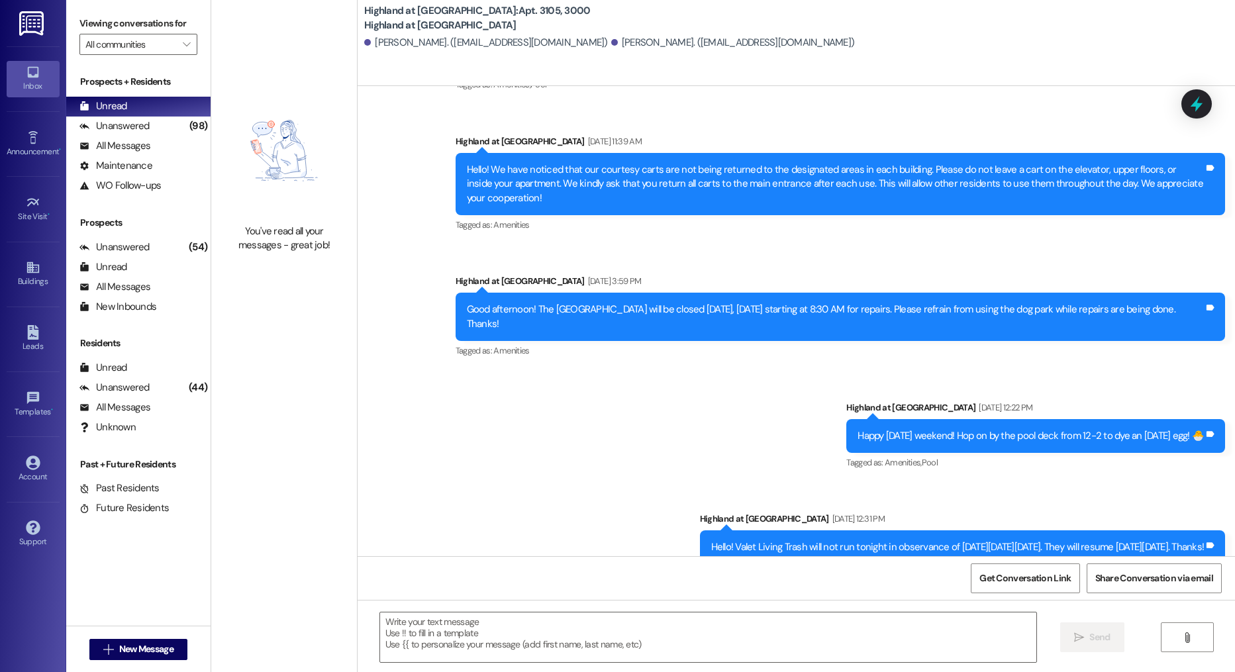
scroll to position [26107, 0]
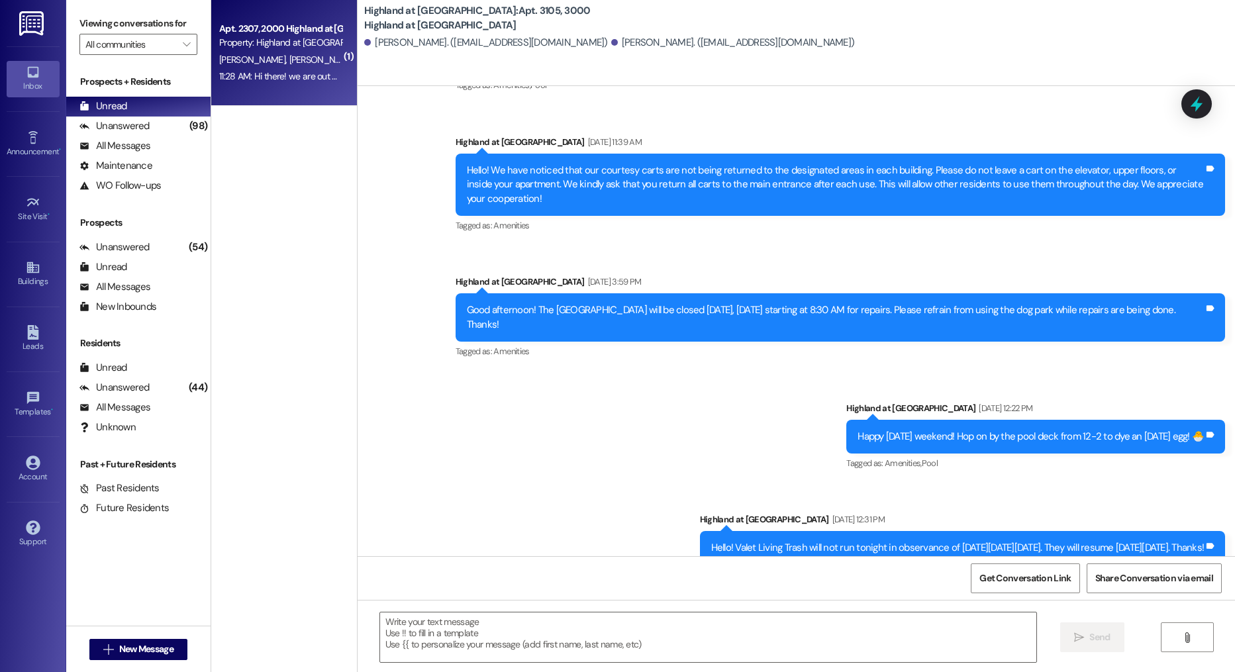
click at [289, 59] on span "S. Chokshi" at bounding box center [322, 60] width 66 height 12
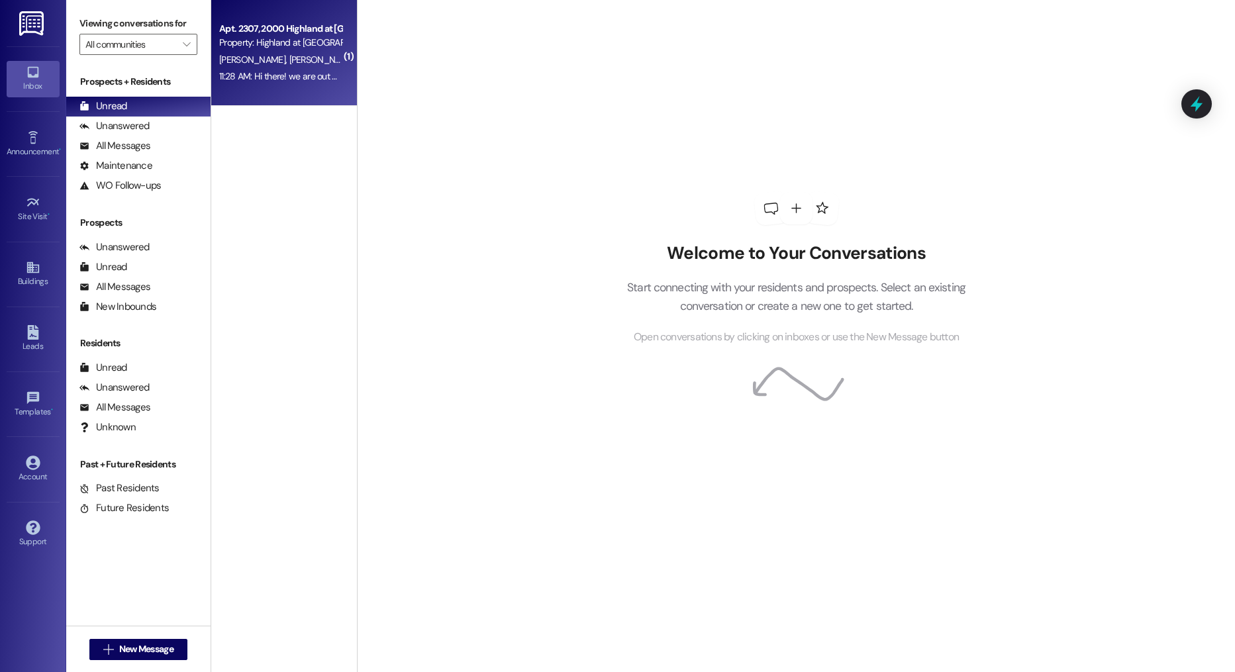
click at [319, 84] on div "11:28 AM: Hi there! we are out of town returning [DATE] evening. Would there be…" at bounding box center [280, 76] width 125 height 17
click at [293, 76] on div "11:28 AM: Hi there! we are out of town returning [DATE] evening. Would there be…" at bounding box center [453, 76] width 469 height 12
click at [175, 144] on div "All Messages (undefined)" at bounding box center [138, 146] width 144 height 20
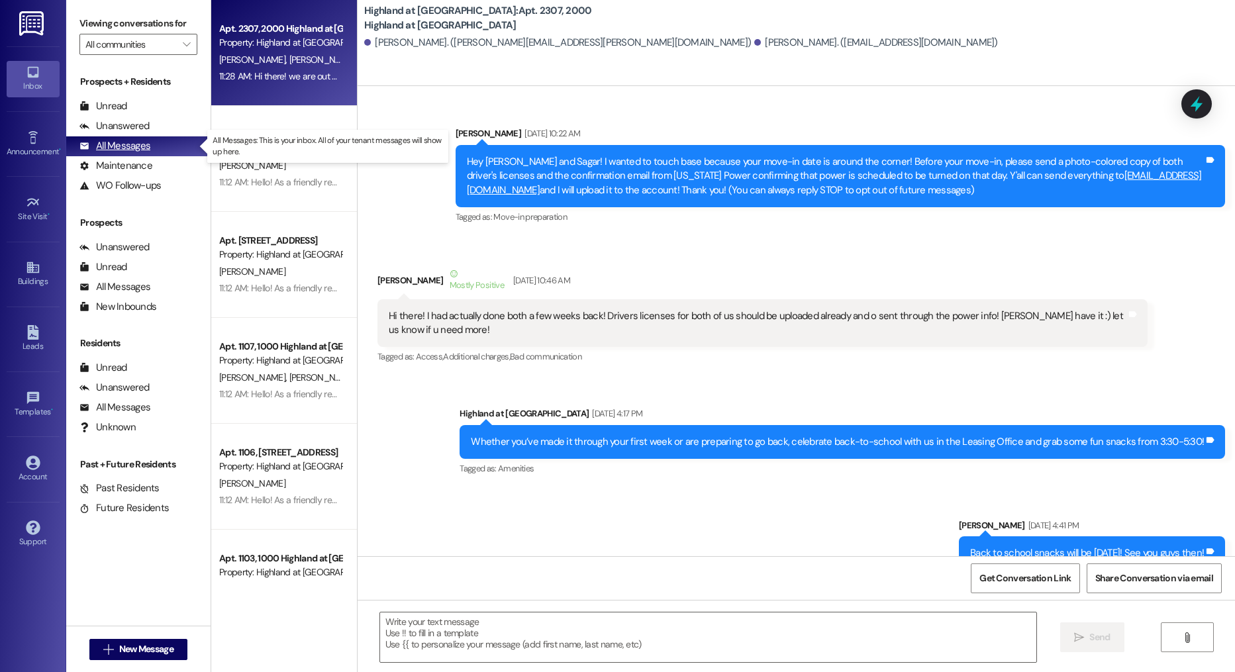
scroll to position [32759, 0]
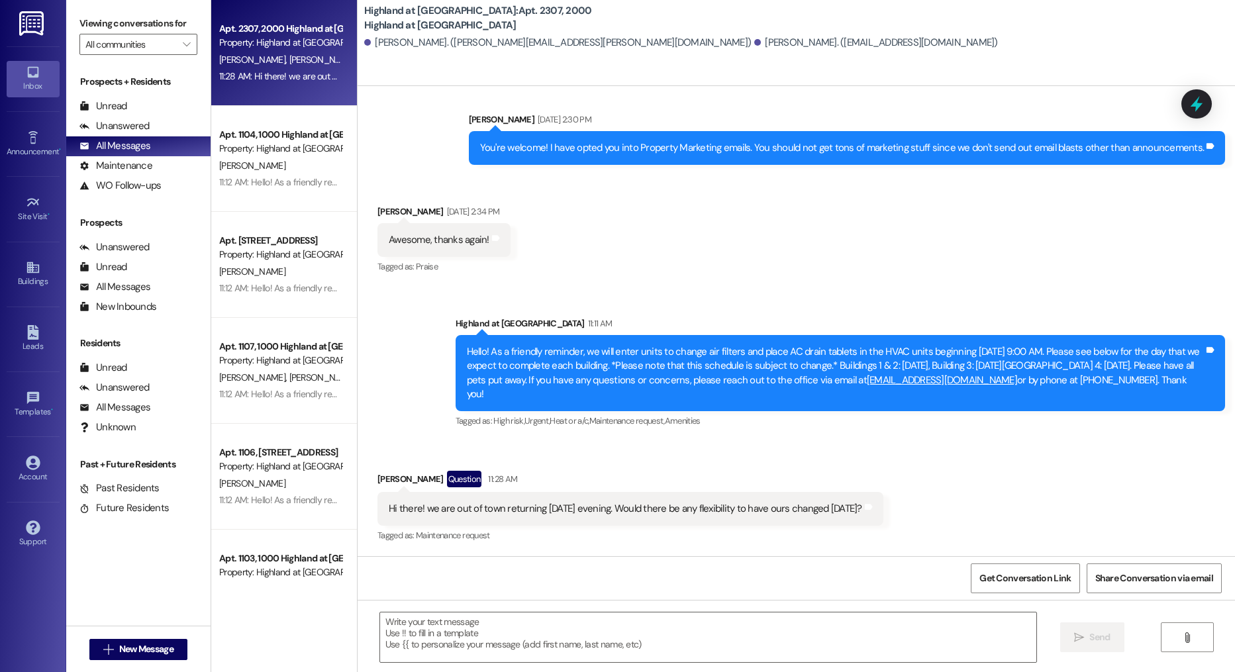
click at [128, 660] on div " New Message" at bounding box center [138, 649] width 98 height 33
click at [140, 648] on span "New Message" at bounding box center [146, 649] width 54 height 14
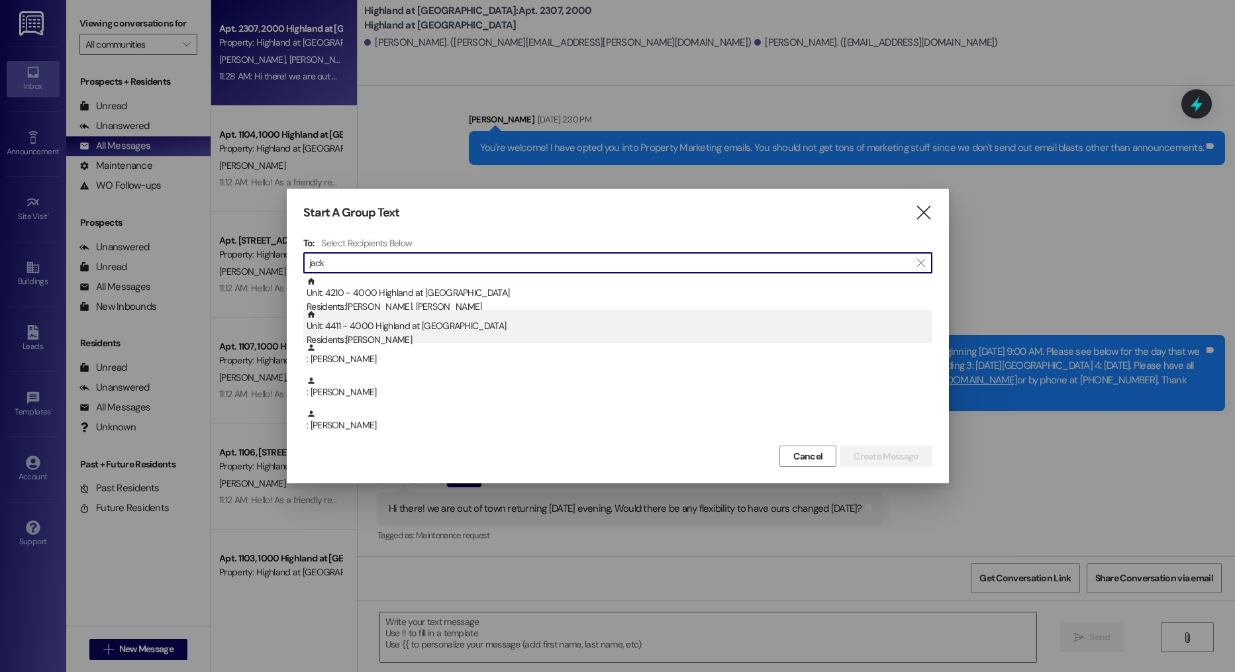
type input "jack"
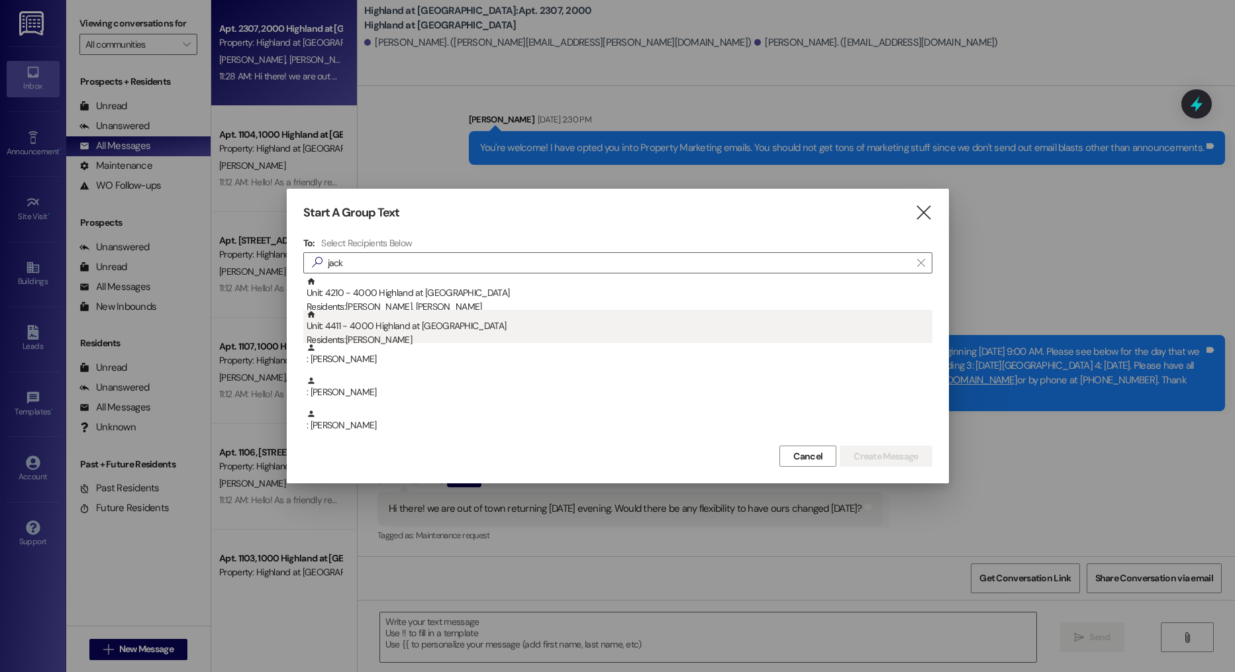
click at [399, 327] on div "Unit: 4411 - 4000 Highland at Spring Hill Residents: Jack Evey" at bounding box center [620, 329] width 626 height 38
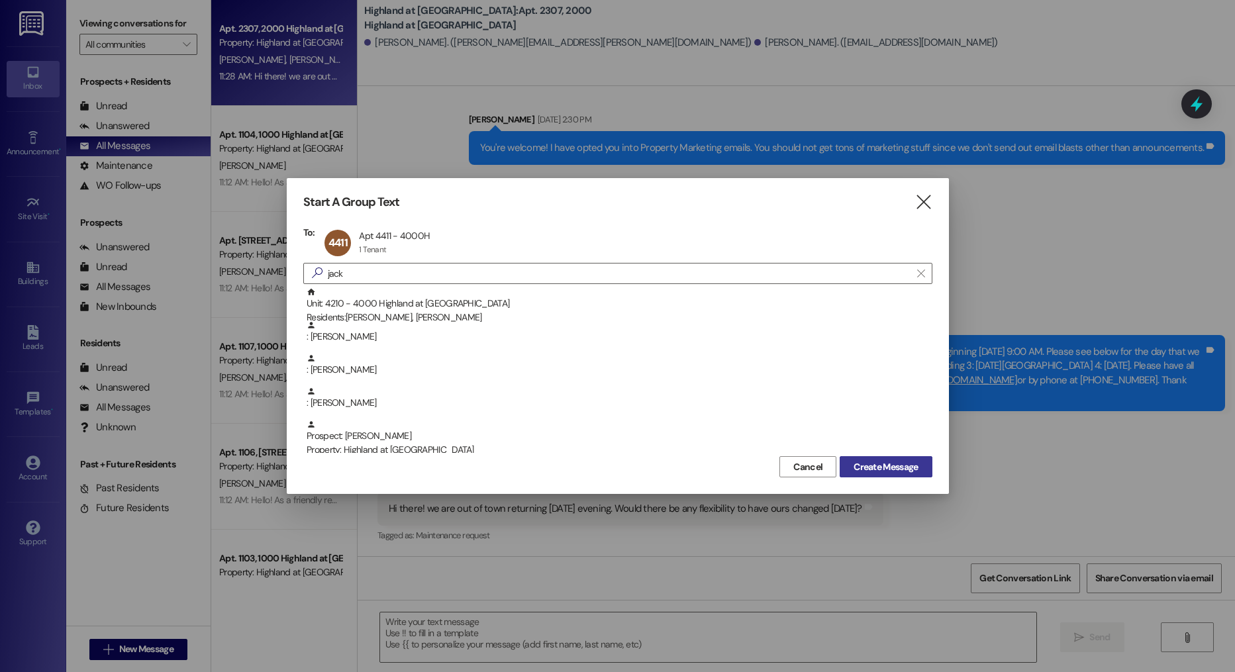
click at [854, 463] on span "Create Message" at bounding box center [886, 467] width 64 height 14
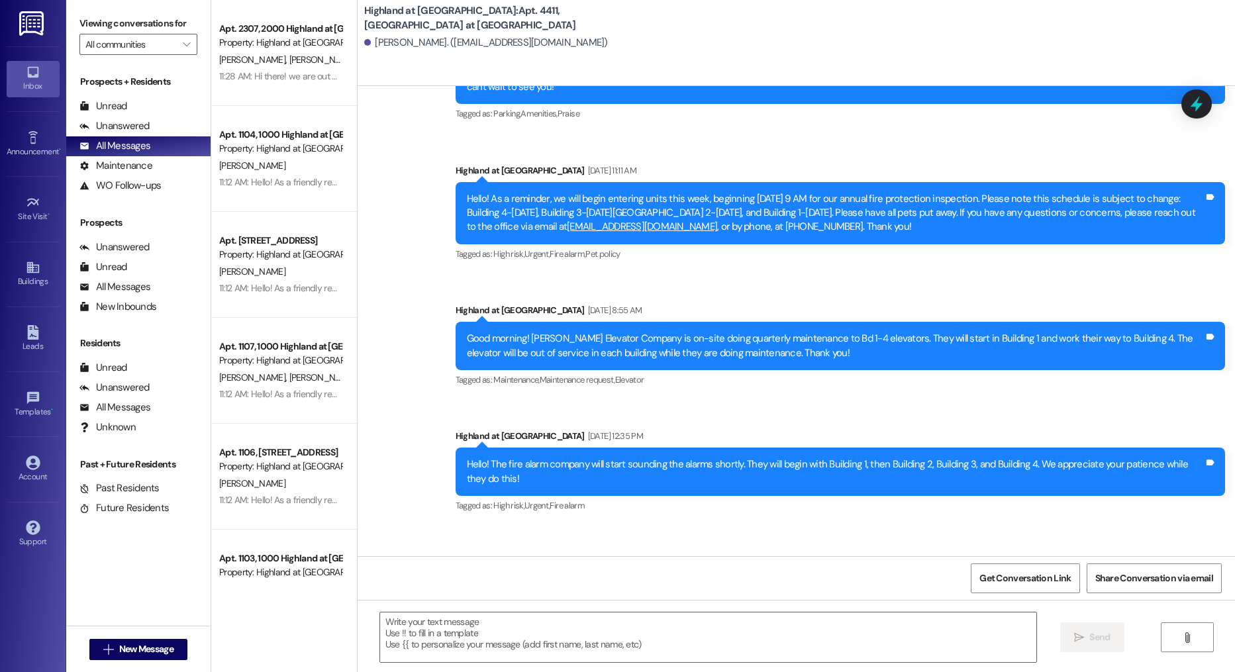
scroll to position [22316, 0]
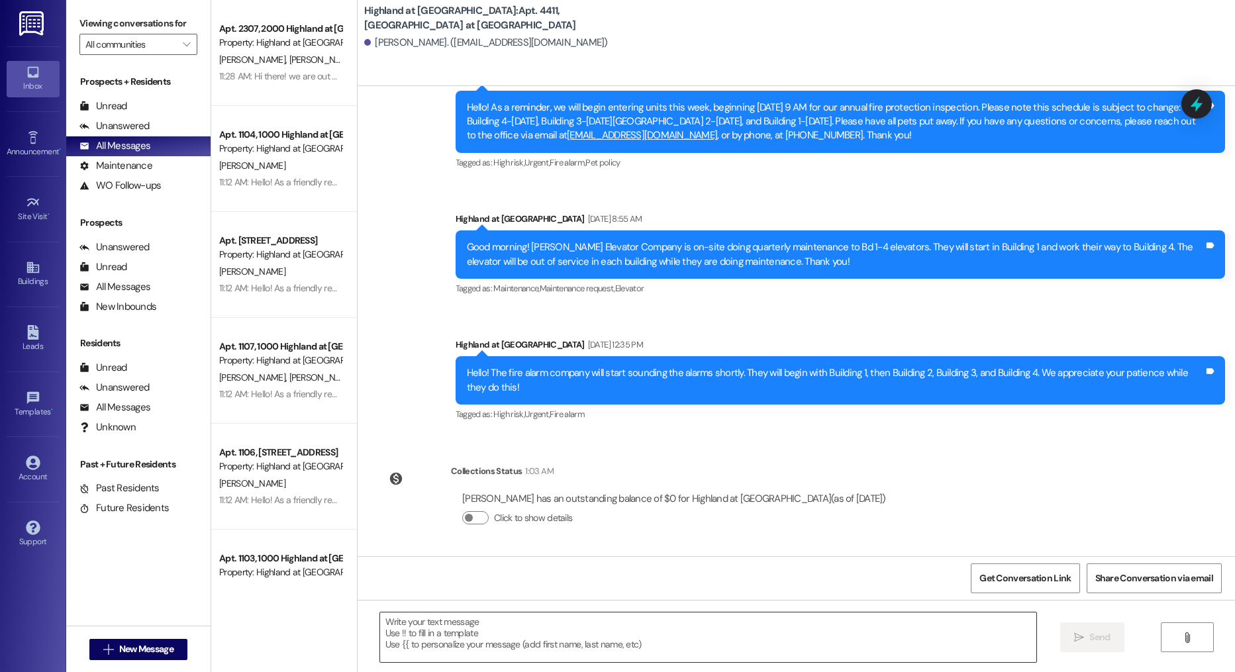
click at [576, 625] on textarea at bounding box center [708, 637] width 657 height 50
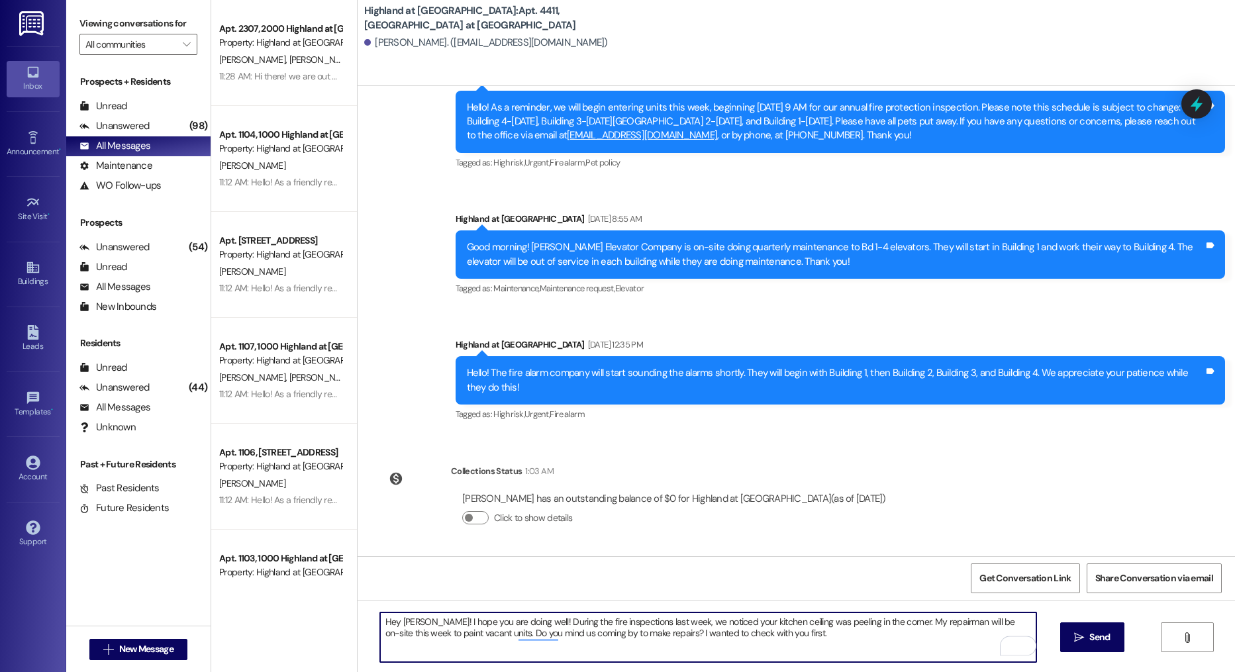
click at [783, 633] on textarea "Hey Jack! I hope you are doing well! During the fire inspections last week, we …" at bounding box center [708, 637] width 657 height 50
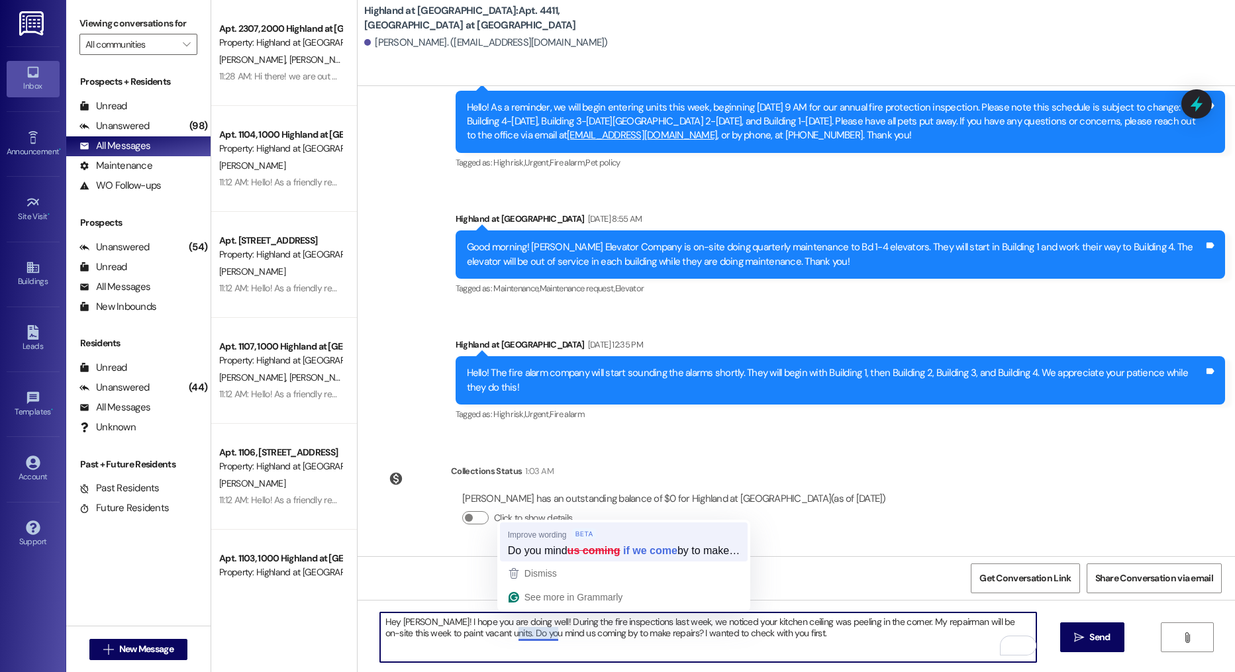
type textarea "Hey Jack! I hope you are doing well! During the fire inspections last week, we …"
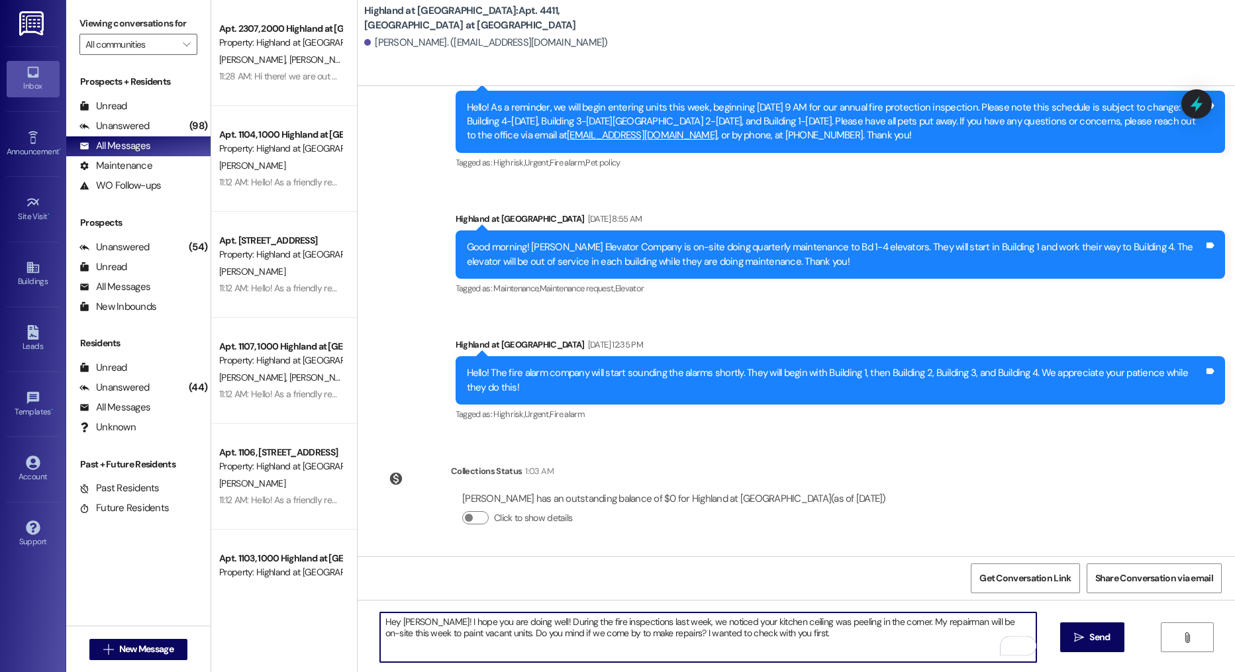
click at [805, 636] on textarea "Hey Jack! I hope you are doing well! During the fire inspections last week, we …" at bounding box center [708, 637] width 657 height 50
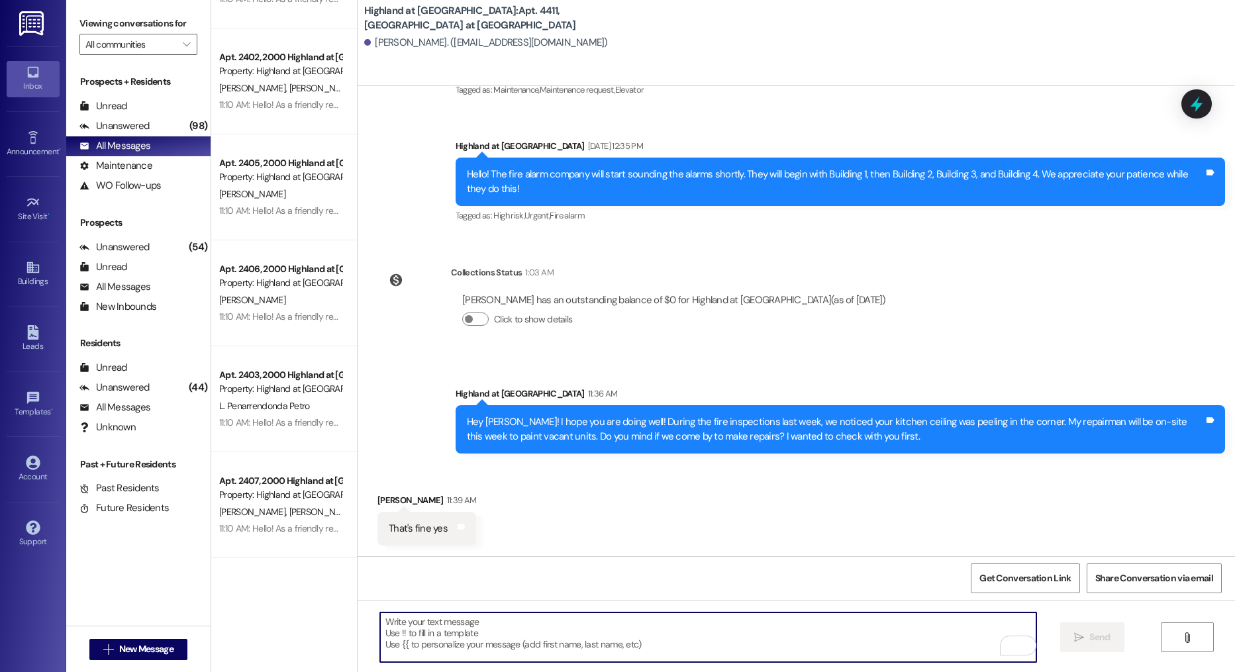
scroll to position [4719, 0]
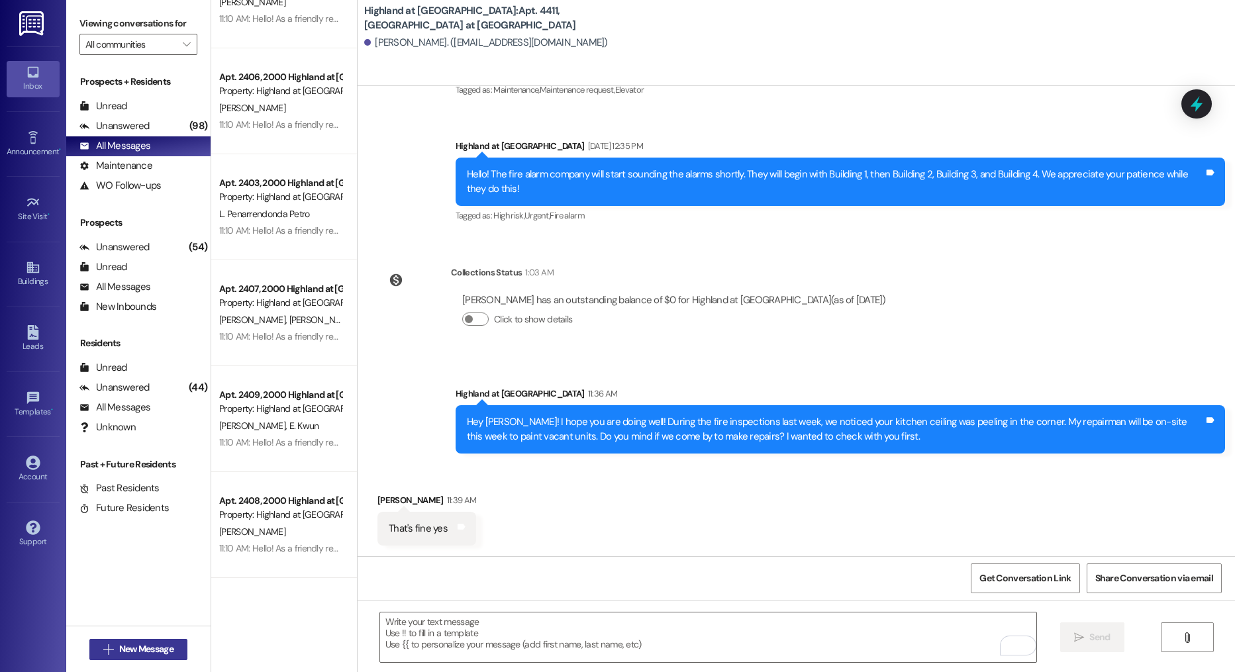
click at [171, 644] on span "New Message" at bounding box center [147, 649] width 60 height 14
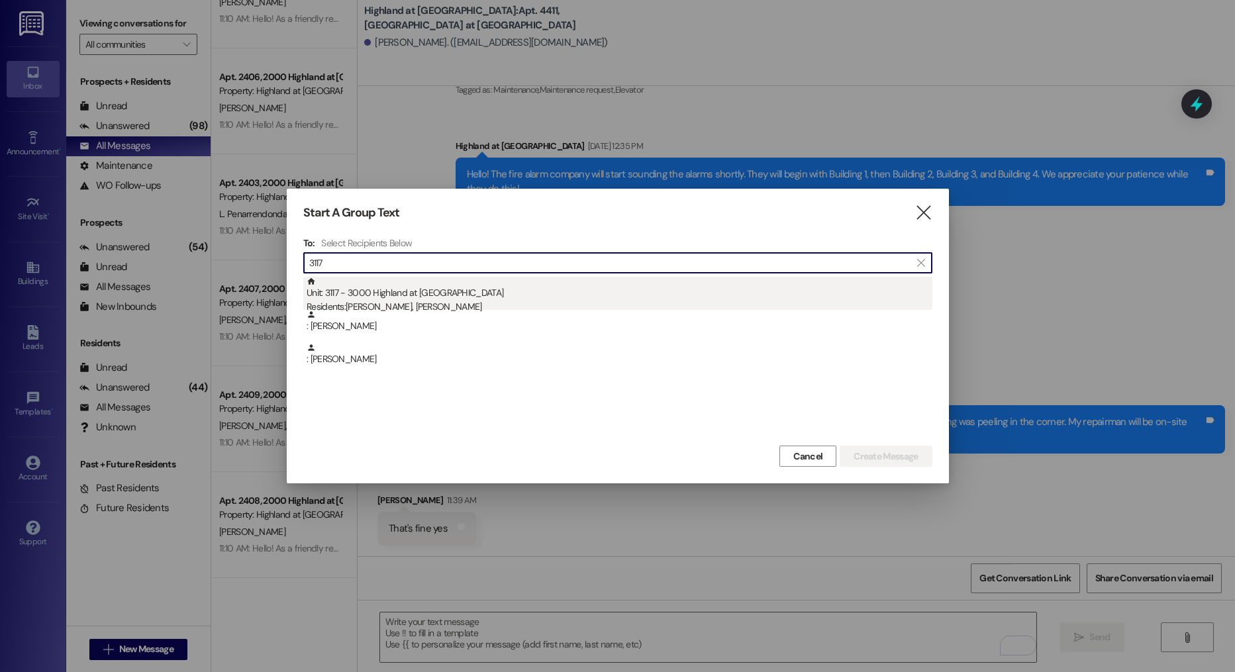
type input "3117"
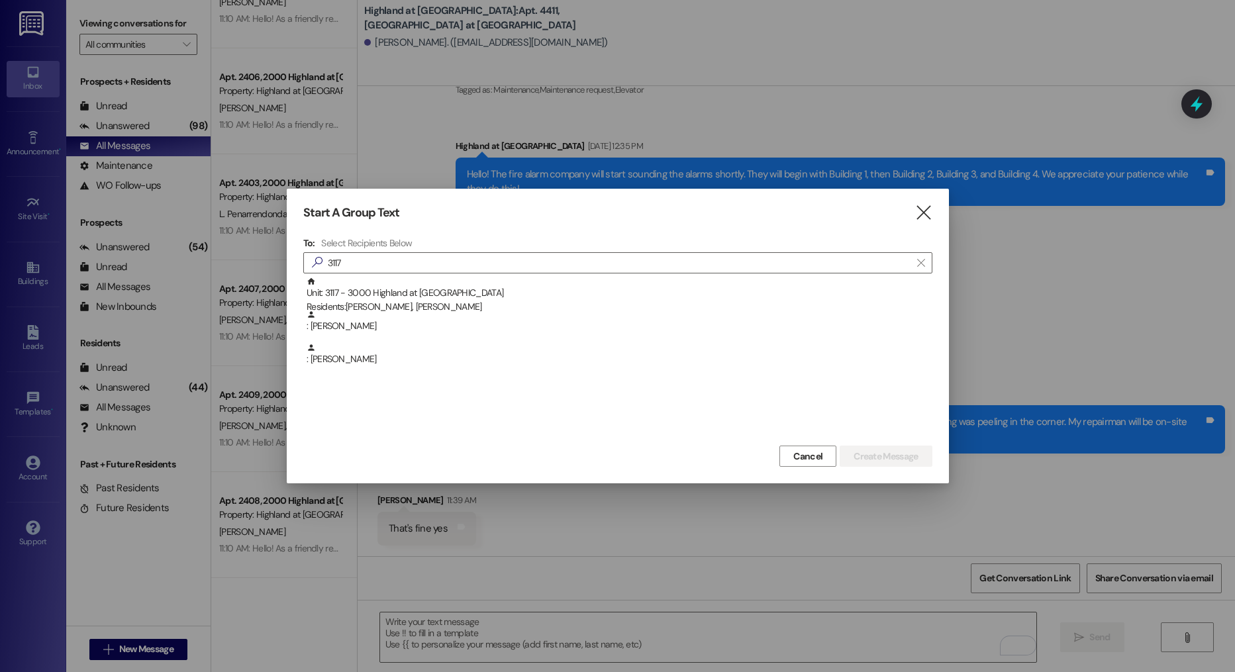
drag, startPoint x: 510, startPoint y: 278, endPoint x: 520, endPoint y: 286, distance: 13.2
click at [510, 278] on div "Unit: 3117 - 3000 Highland at Spring Hill Residents: Dahlene Fusco, Arnaud Drou…" at bounding box center [620, 296] width 626 height 38
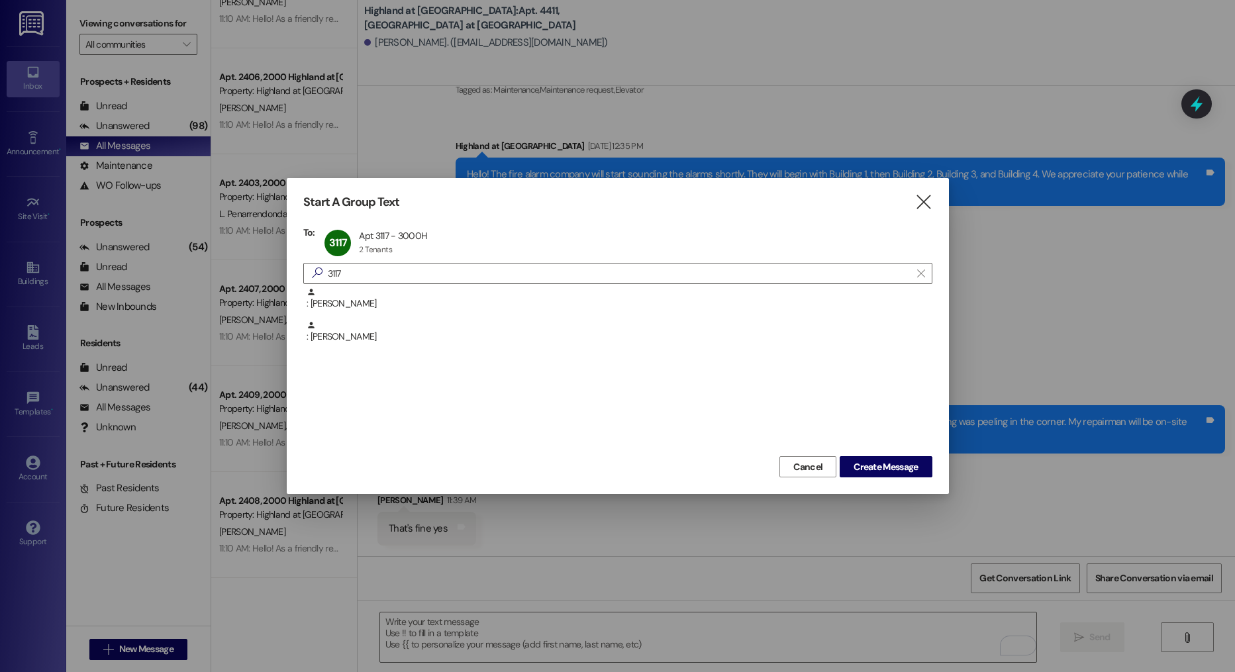
click at [868, 454] on div "Cancel Create Message" at bounding box center [617, 465] width 629 height 24
click at [873, 476] on button "Create Message" at bounding box center [886, 466] width 92 height 21
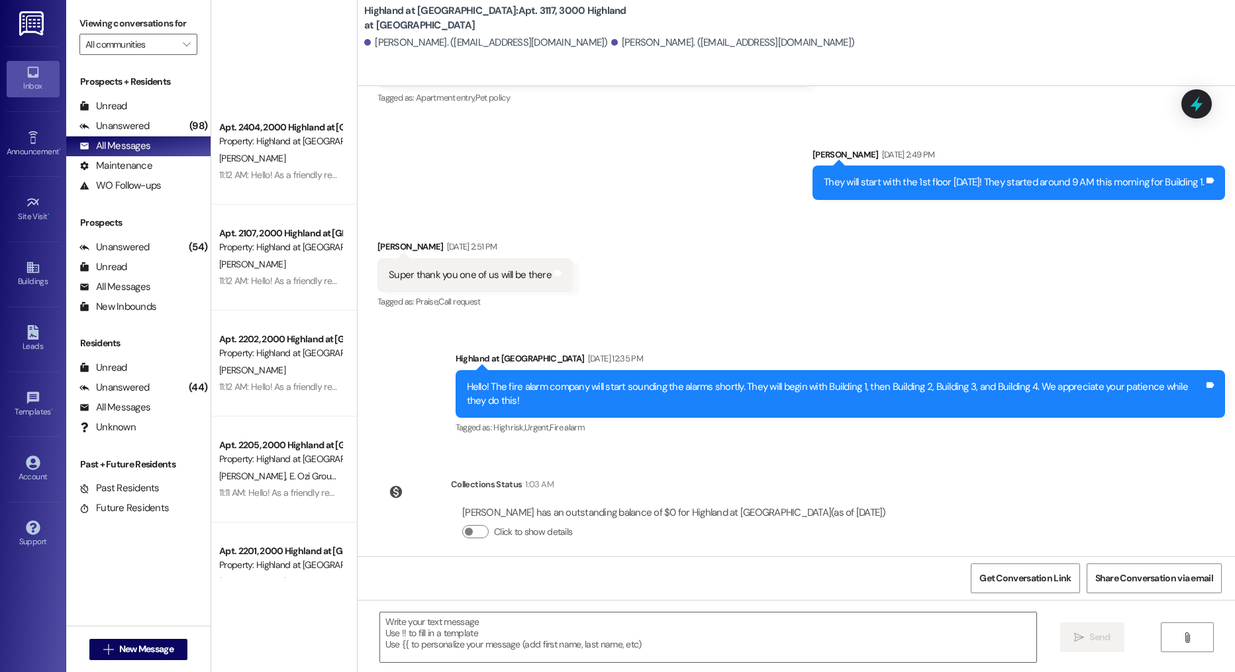
scroll to position [0, 0]
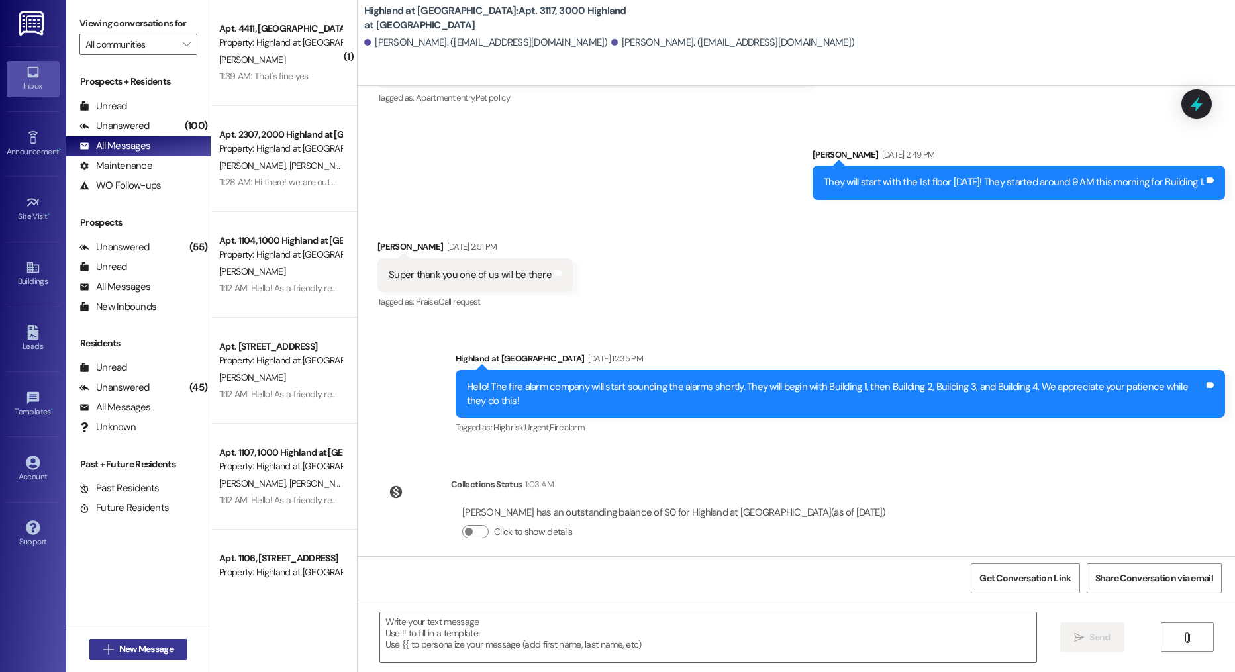
click at [152, 648] on span "New Message" at bounding box center [146, 649] width 54 height 14
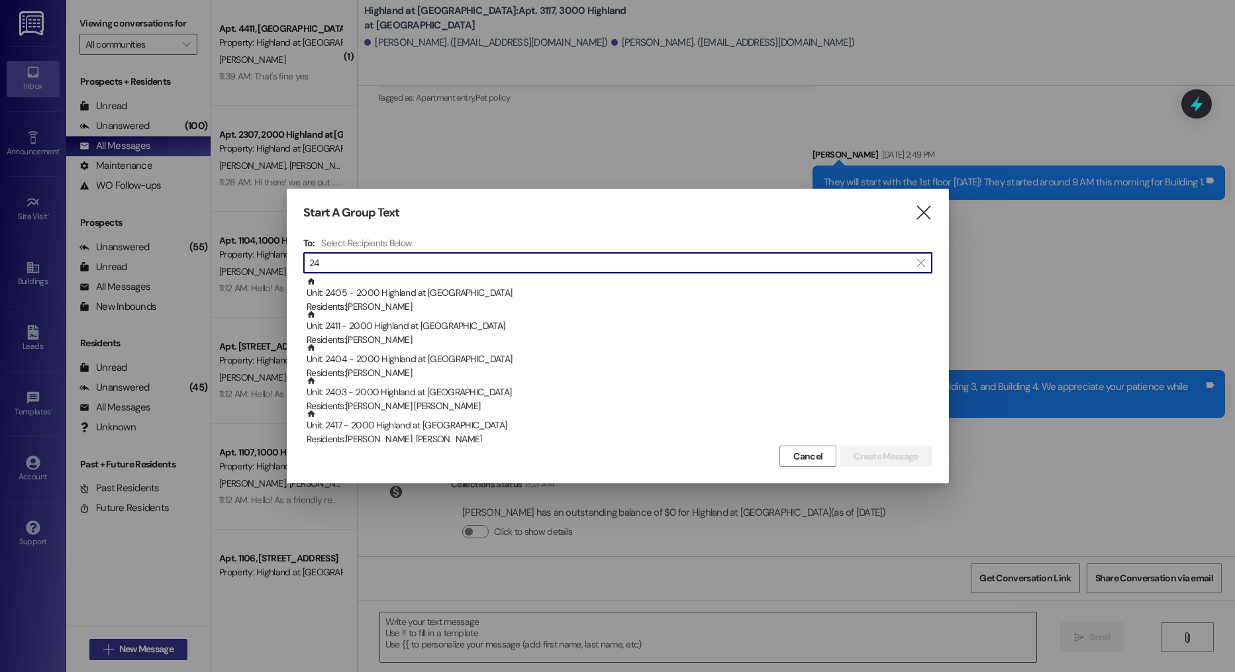
type input "2"
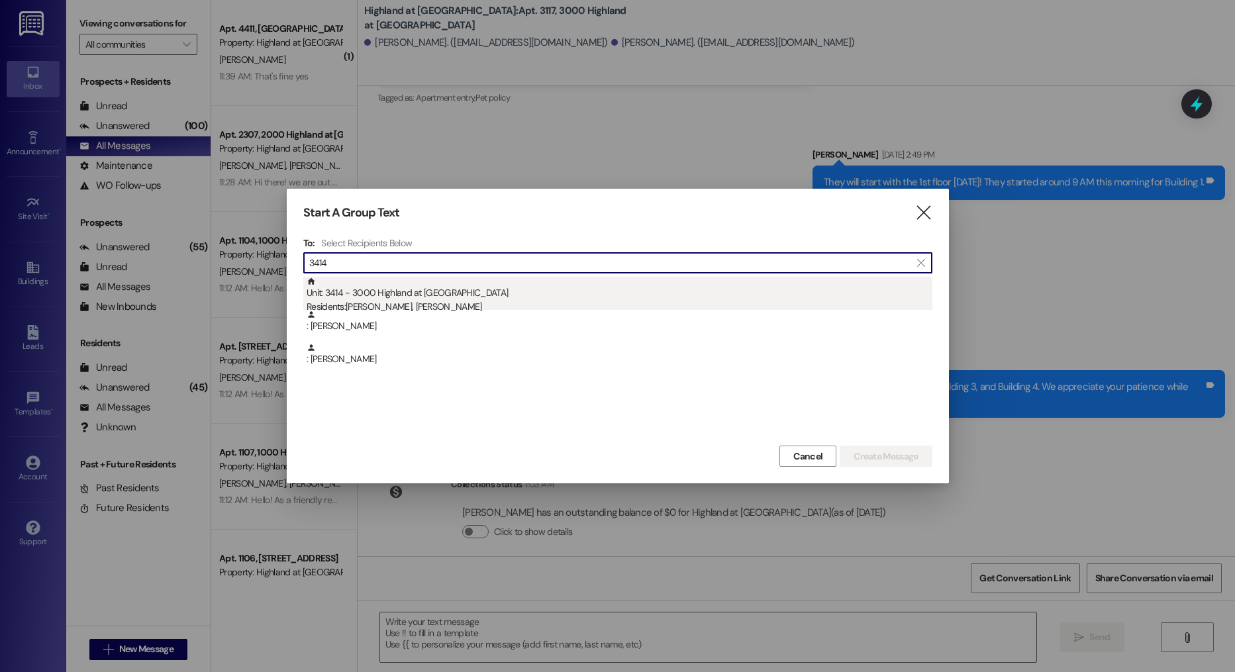
type input "3414"
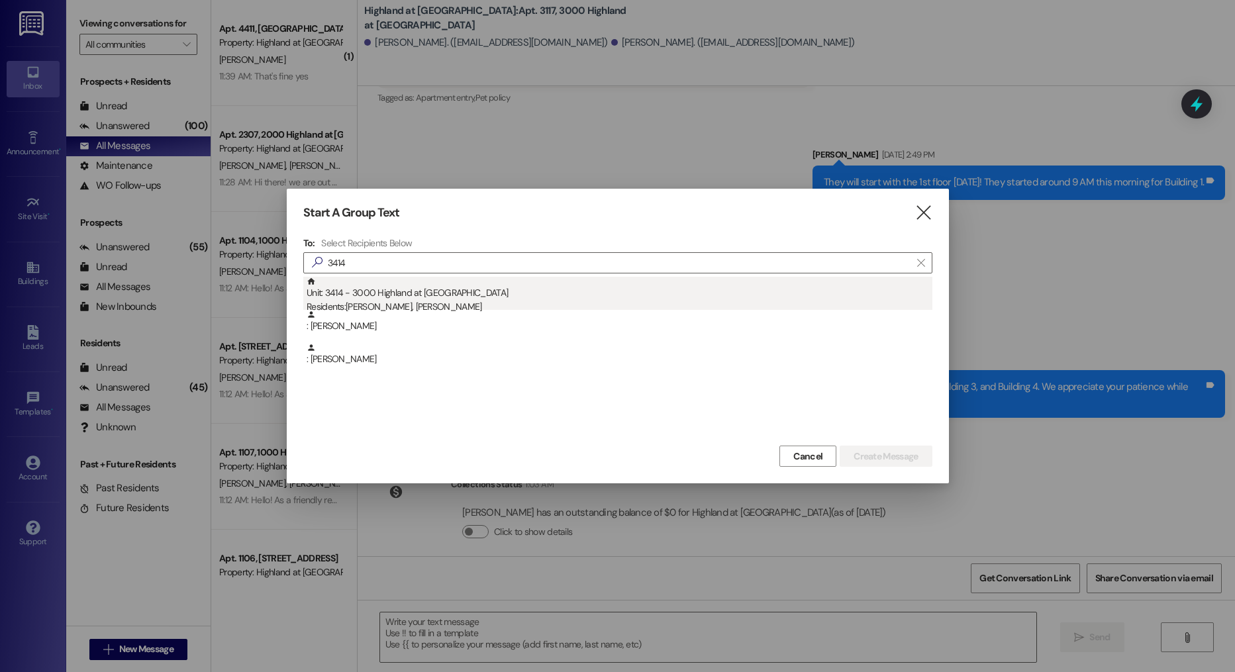
click at [477, 295] on div "Unit: 3414 - 3000 Highland at Spring Hill Residents: Stephanie Ng, Charles Yi" at bounding box center [620, 296] width 626 height 38
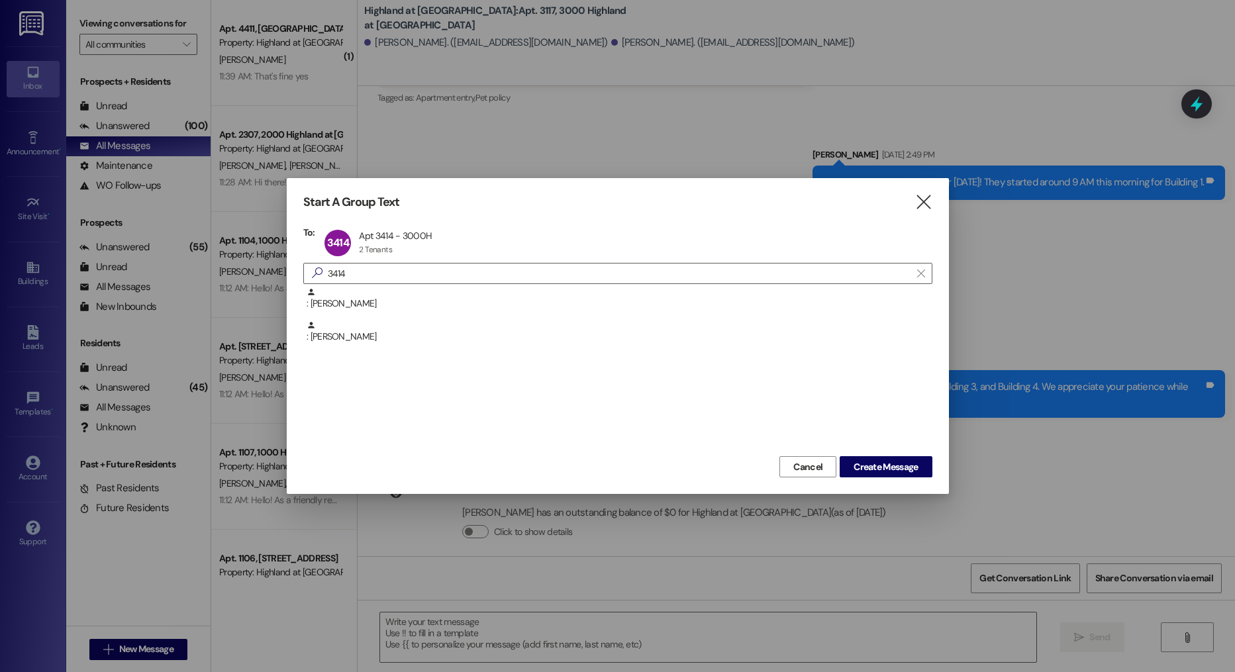
click at [870, 452] on div ": Charles Yi : Stephanie Ng" at bounding box center [617, 370] width 629 height 166
click at [874, 465] on span "Create Message" at bounding box center [886, 467] width 64 height 14
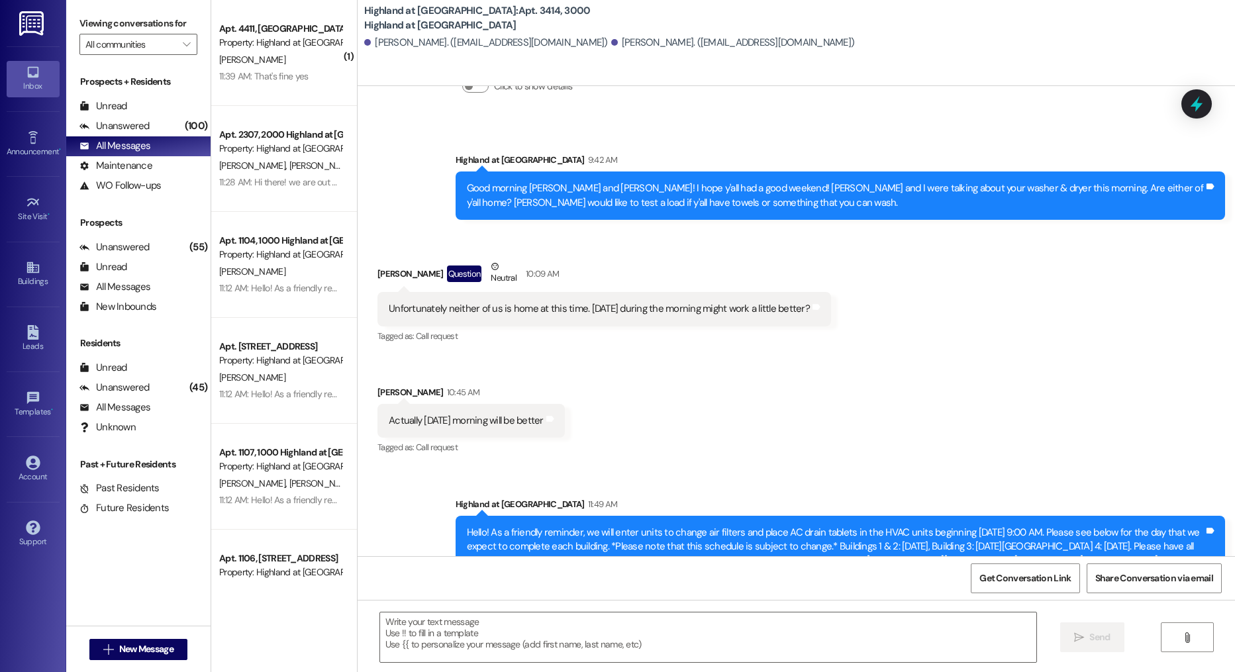
scroll to position [26820, 0]
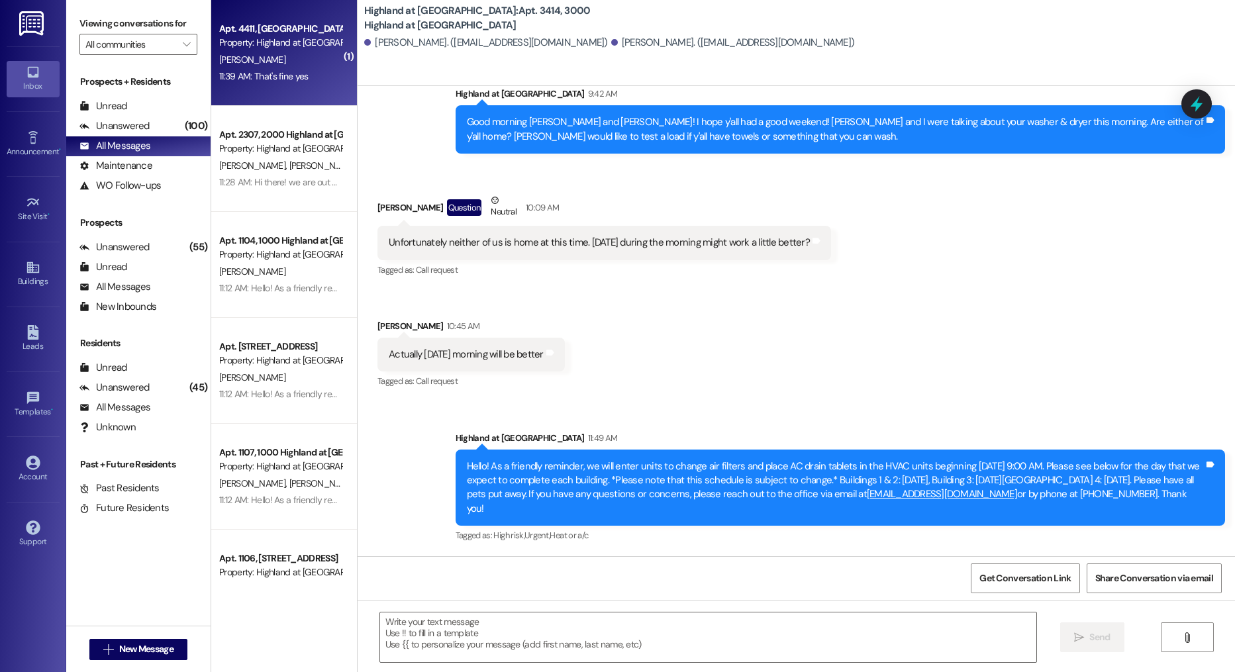
click at [313, 55] on div "J. Evey" at bounding box center [280, 60] width 125 height 17
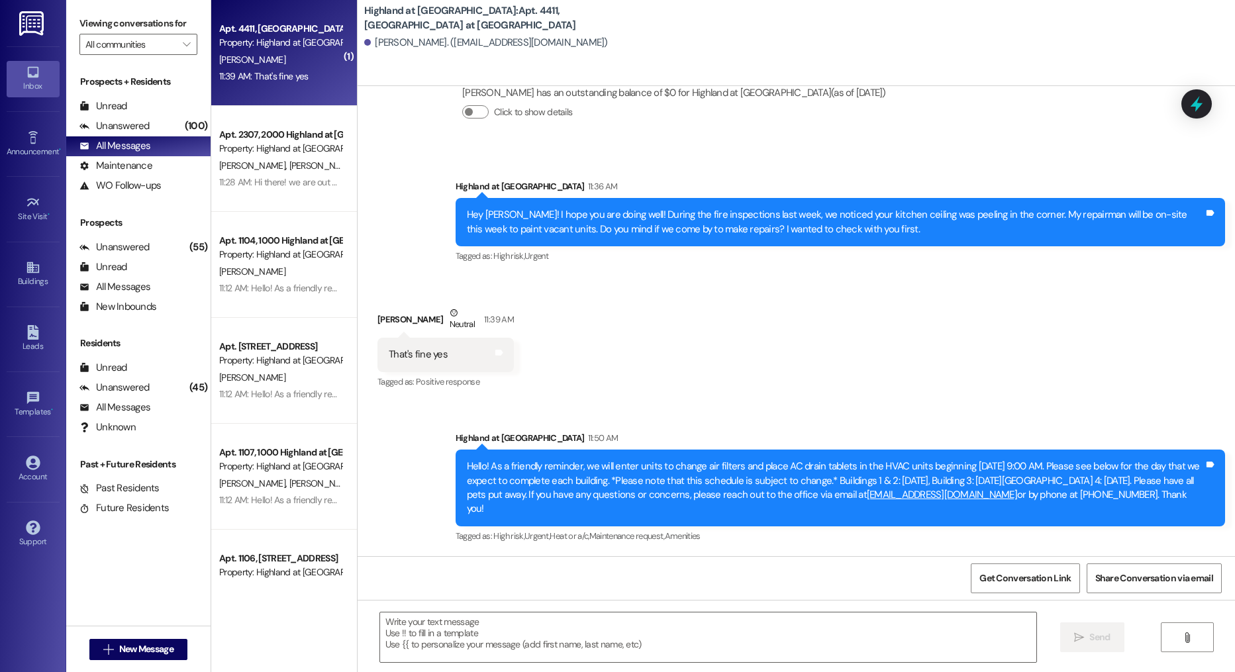
scroll to position [22688, 0]
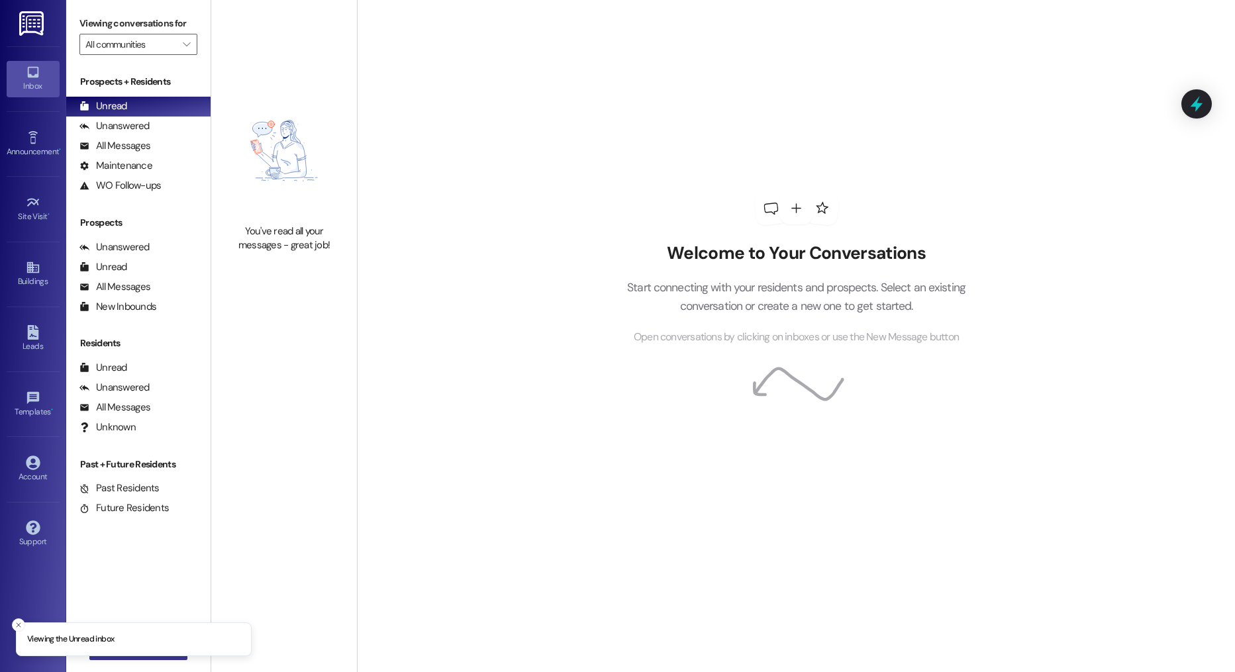
click at [126, 656] on button " New Message" at bounding box center [138, 649] width 98 height 21
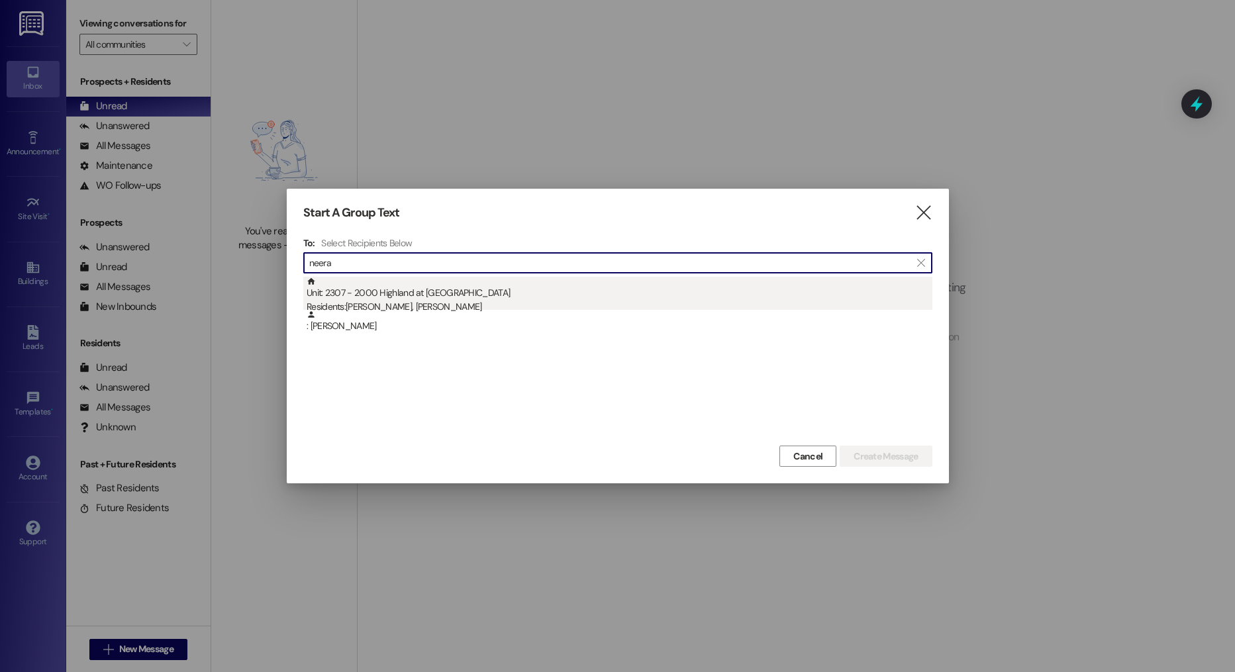
type input "neera"
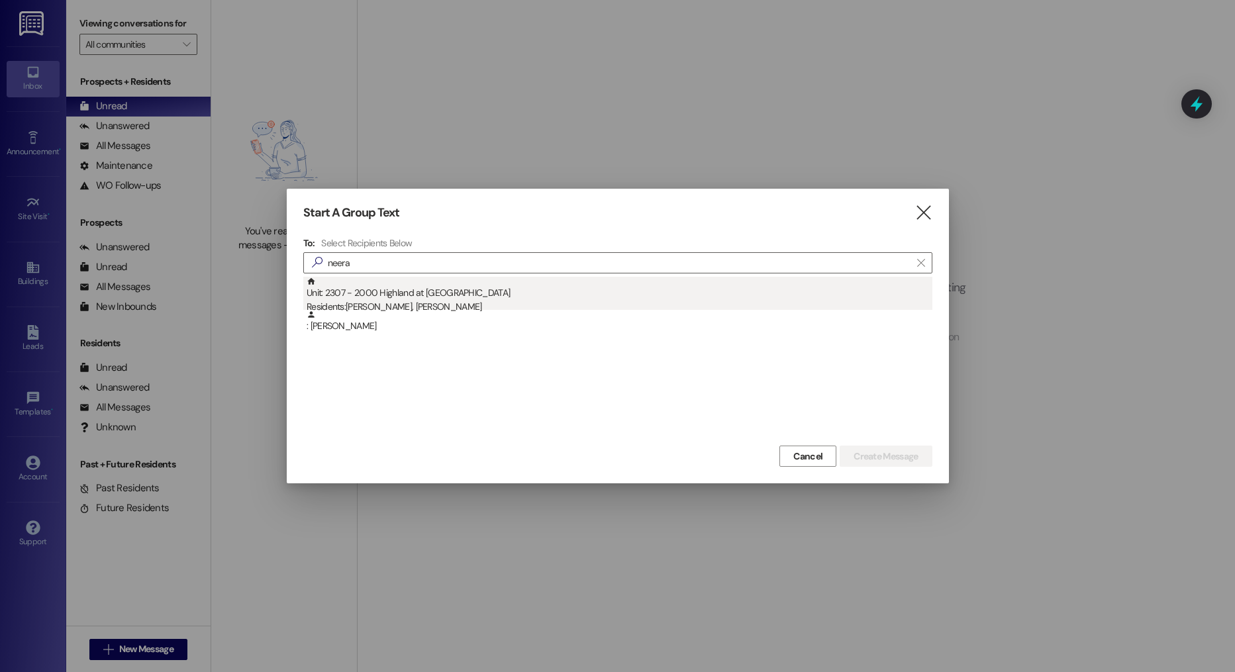
click at [431, 290] on div "Unit: 2307 - 2000 Highland at [GEOGRAPHIC_DATA] Residents: [PERSON_NAME], [PERS…" at bounding box center [620, 296] width 626 height 38
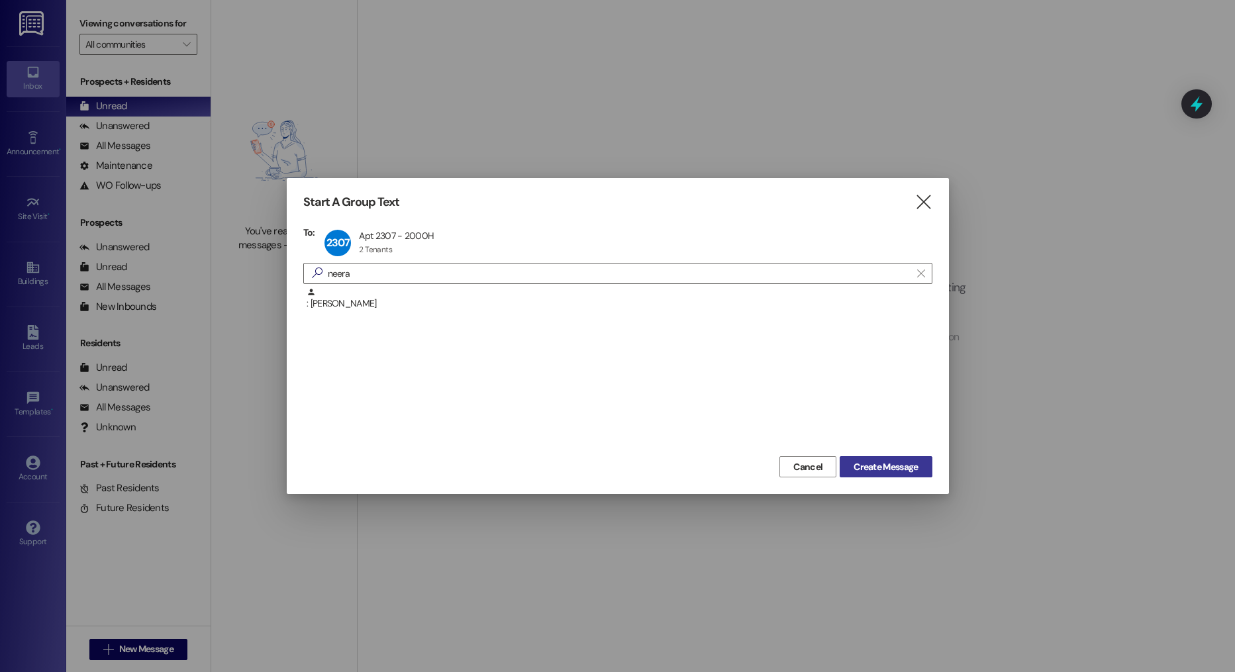
drag, startPoint x: 871, startPoint y: 476, endPoint x: 867, endPoint y: 471, distance: 7.0
click at [871, 476] on button "Create Message" at bounding box center [886, 466] width 92 height 21
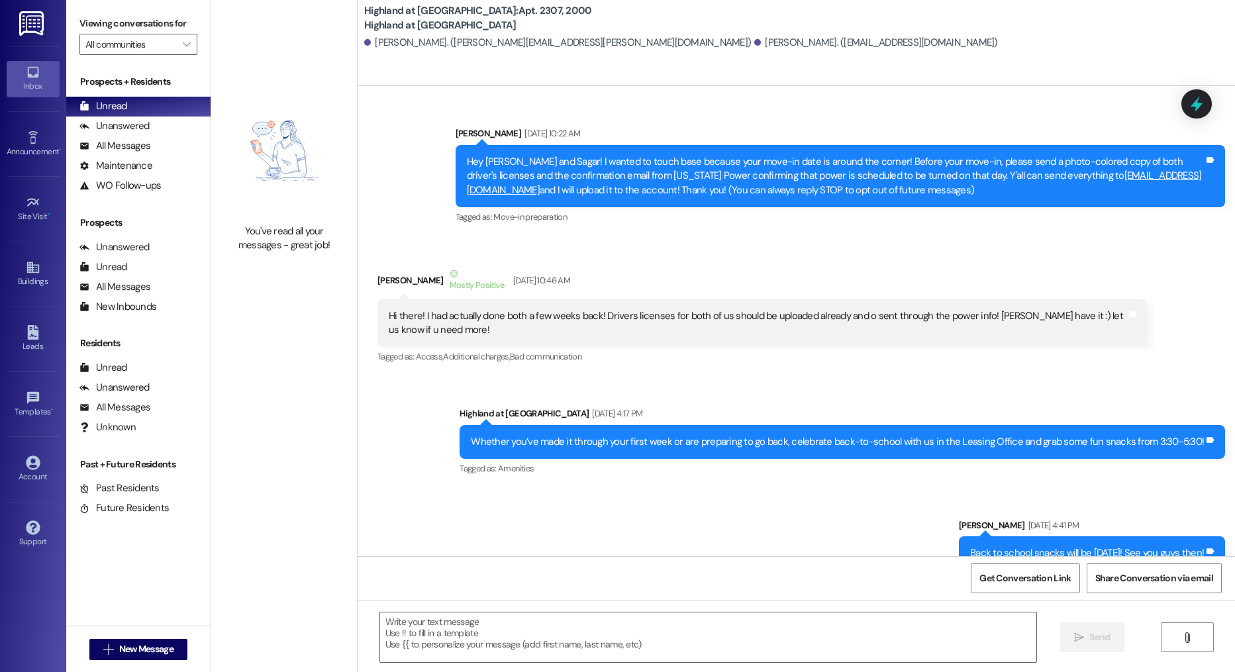
scroll to position [32759, 0]
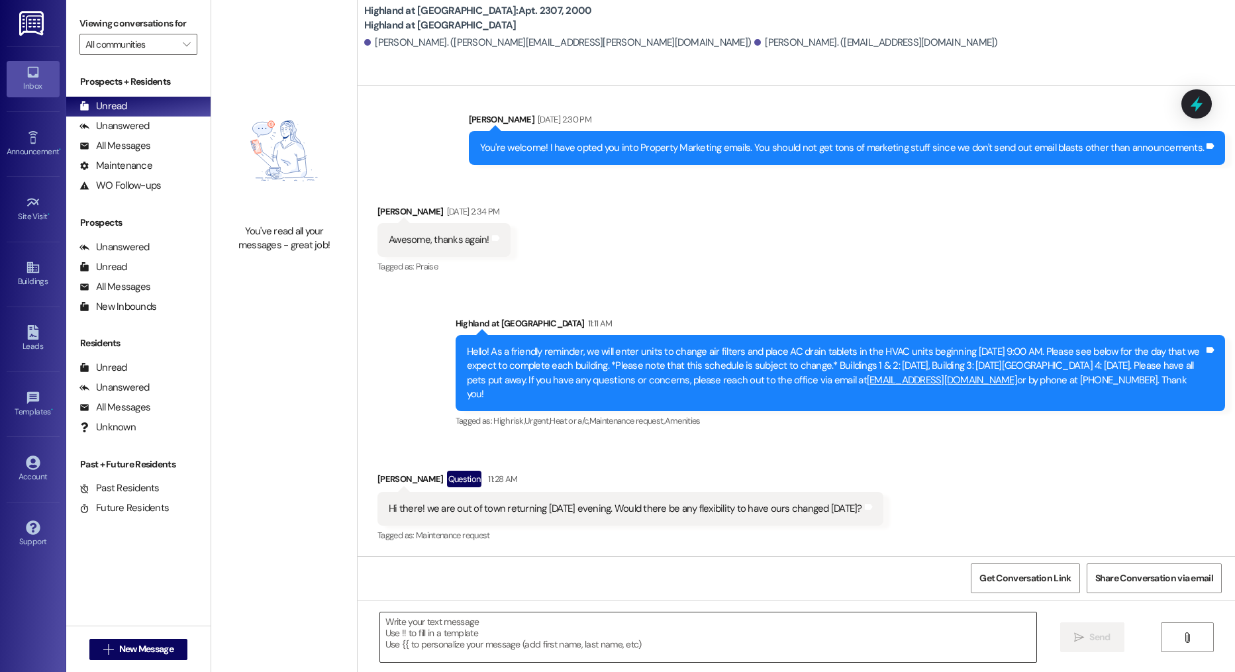
click at [490, 640] on textarea at bounding box center [708, 637] width 657 height 50
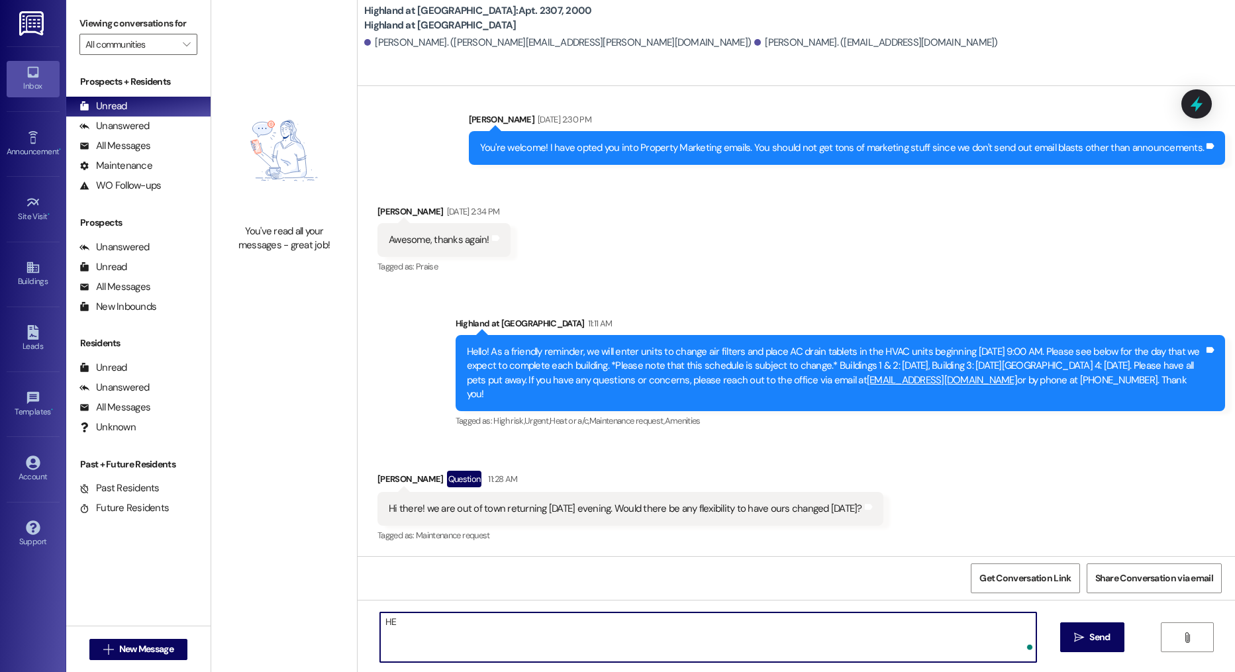
type textarea "H"
type textarea "e"
type textarea "Hey [PERSON_NAME]! I will make a note of this and let the guys know."
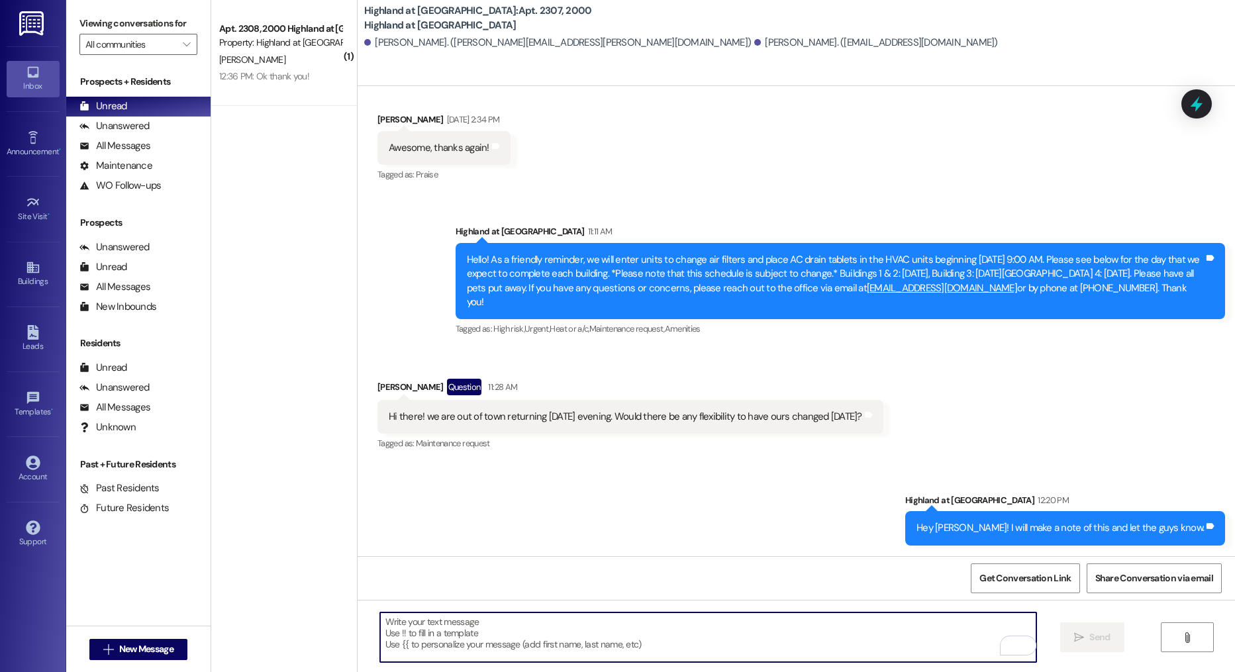
scroll to position [32851, 0]
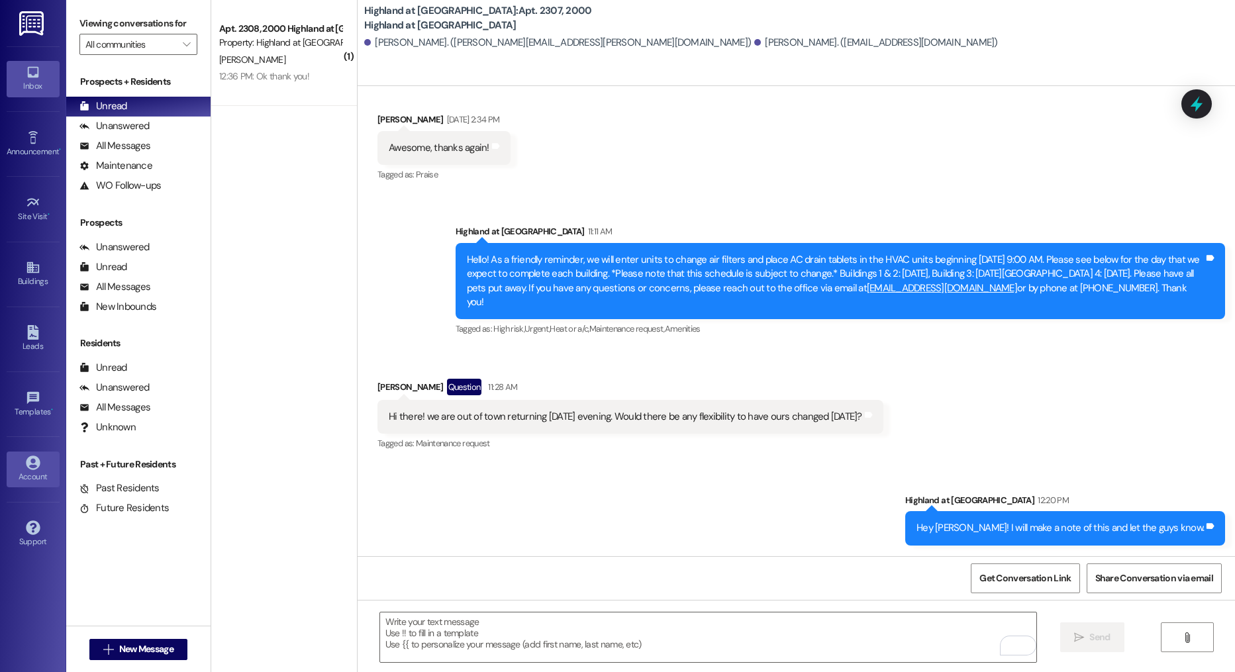
click at [24, 464] on link "Account" at bounding box center [33, 470] width 53 height 36
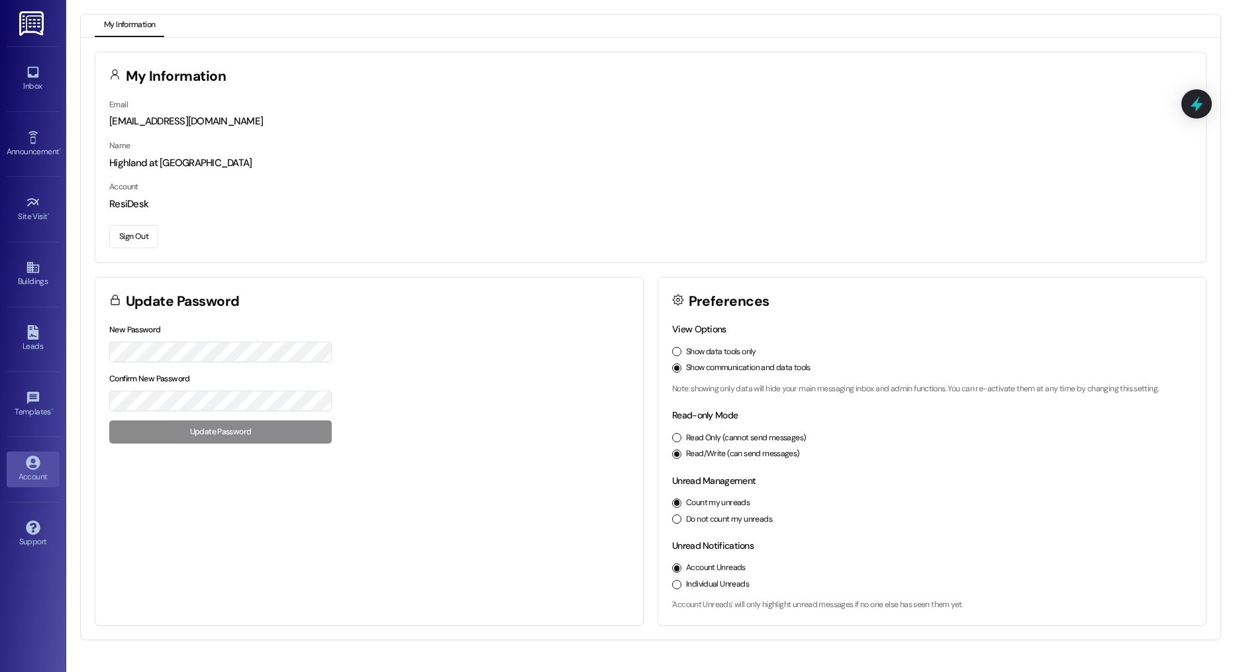
click at [146, 240] on button "Sign Out" at bounding box center [133, 236] width 49 height 23
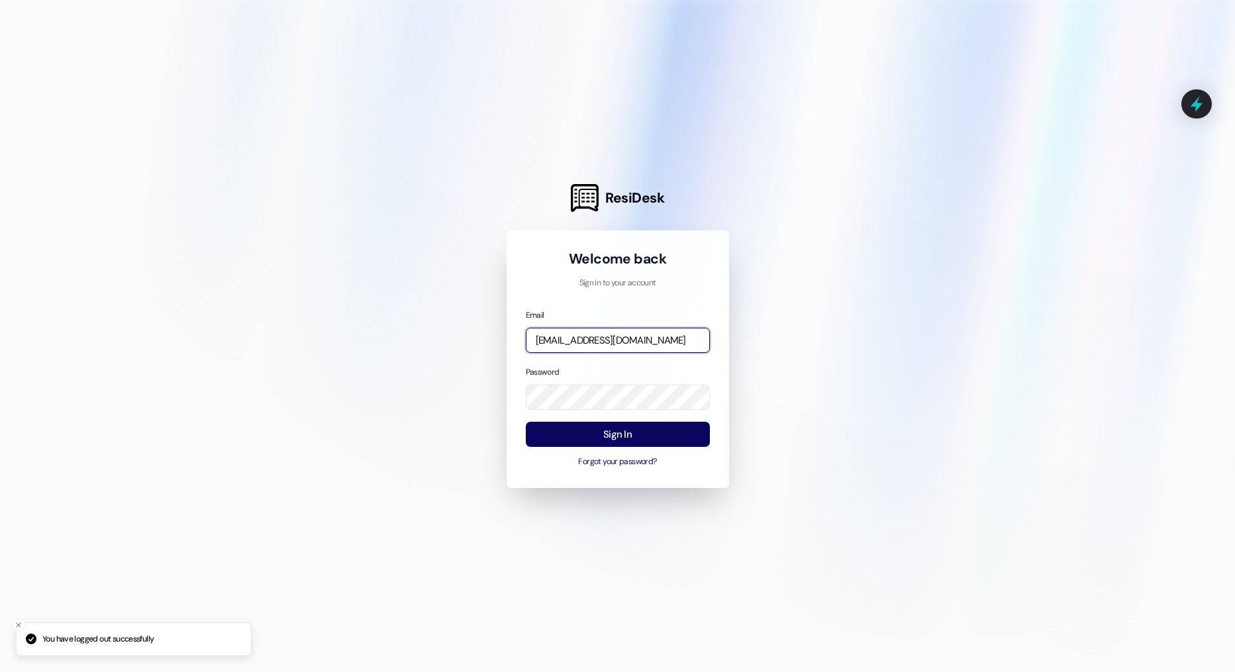
click at [591, 344] on input "[EMAIL_ADDRESS][DOMAIN_NAME]" at bounding box center [618, 341] width 184 height 26
type input "[PERSON_NAME][EMAIL_ADDRESS][DOMAIN_NAME]"
click at [579, 430] on button "Sign In" at bounding box center [618, 435] width 184 height 26
